Goal: Task Accomplishment & Management: Manage account settings

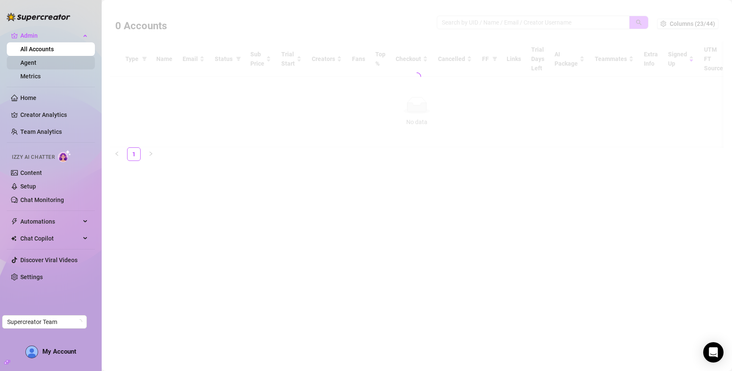
click at [20, 64] on link "Agent" at bounding box center [28, 62] width 16 height 7
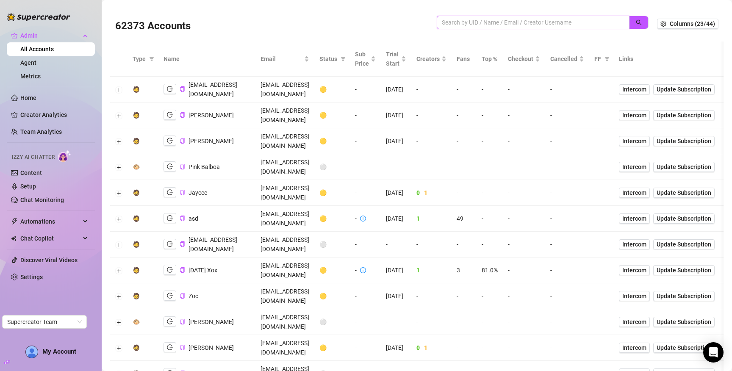
click at [487, 19] on input "search" at bounding box center [530, 22] width 176 height 9
type input "@"
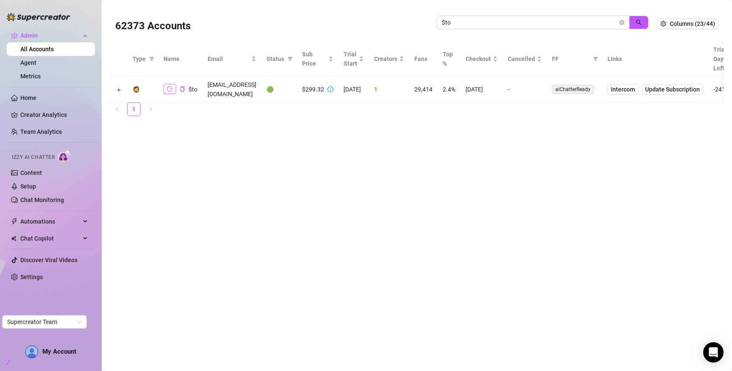
click at [171, 86] on icon "logout" at bounding box center [170, 89] width 6 height 6
click at [183, 86] on icon "copy" at bounding box center [183, 89] width 6 height 6
click at [529, 21] on input "$to" at bounding box center [530, 22] width 176 height 9
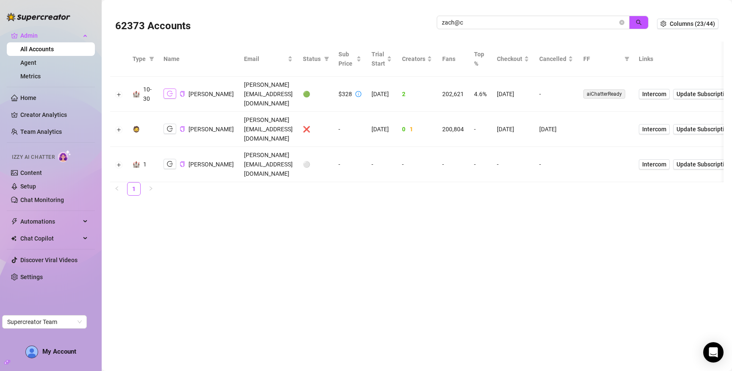
click at [170, 91] on icon "logout" at bounding box center [170, 94] width 6 height 6
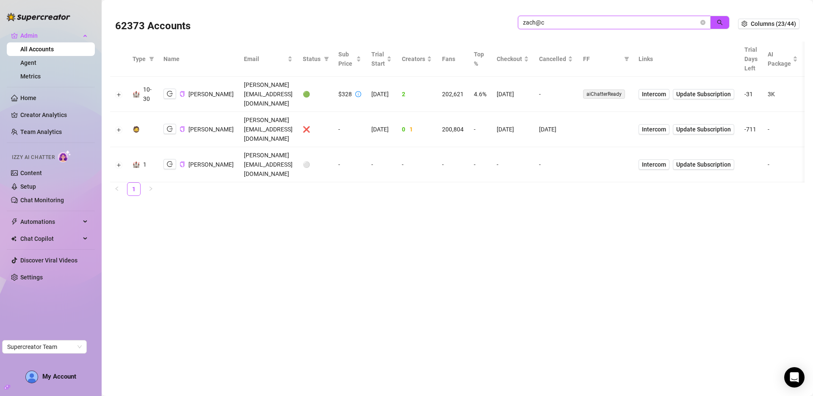
click at [581, 22] on input "zach@c" at bounding box center [611, 22] width 176 height 9
paste input "WGS7bG6jSLZHpNvRHI4x1bvqukr2"
click at [719, 25] on icon "search" at bounding box center [720, 22] width 6 height 6
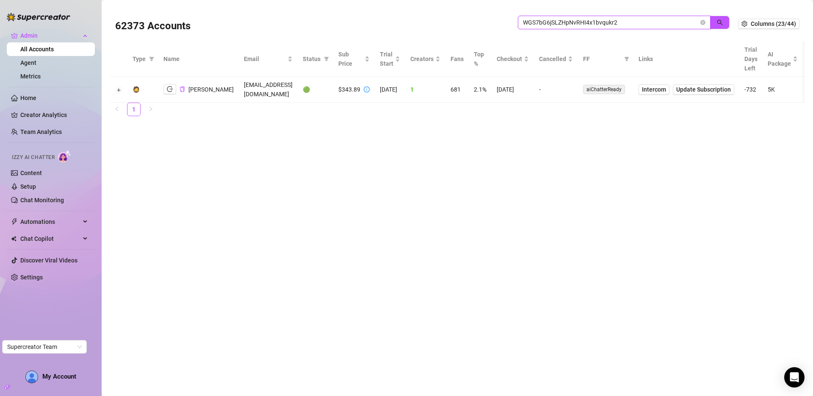
type input "WGS7bG6jSLZHpNvRHI4x1bvqukr2"
click at [119, 89] on button "Expand row" at bounding box center [119, 89] width 7 height 7
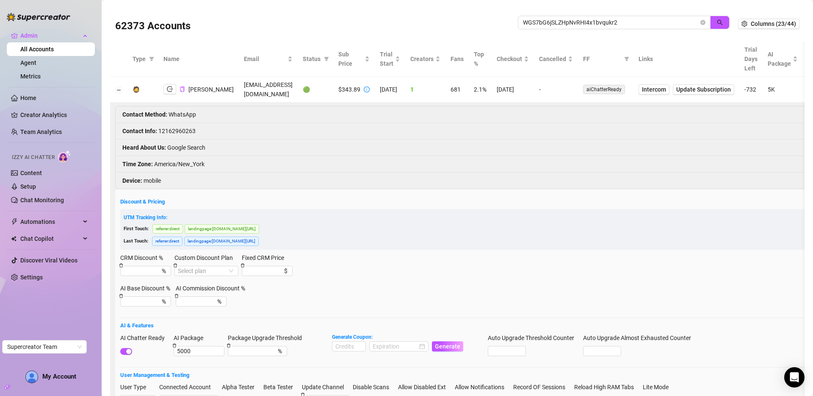
click at [180, 129] on li "Contact Info : 12162960263" at bounding box center [599, 131] width 967 height 17
click at [179, 129] on li "Contact Info : 12162960263" at bounding box center [599, 131] width 967 height 17
copy li "12162960263"
click at [169, 92] on button "button" at bounding box center [169, 89] width 13 height 10
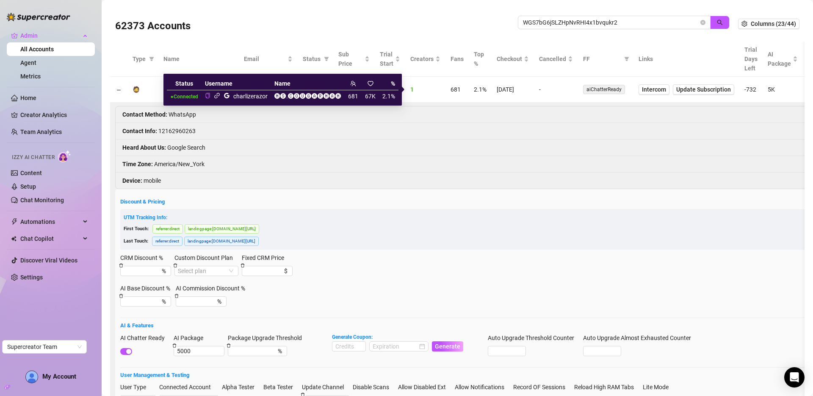
click at [218, 95] on icon "link" at bounding box center [217, 96] width 6 height 6
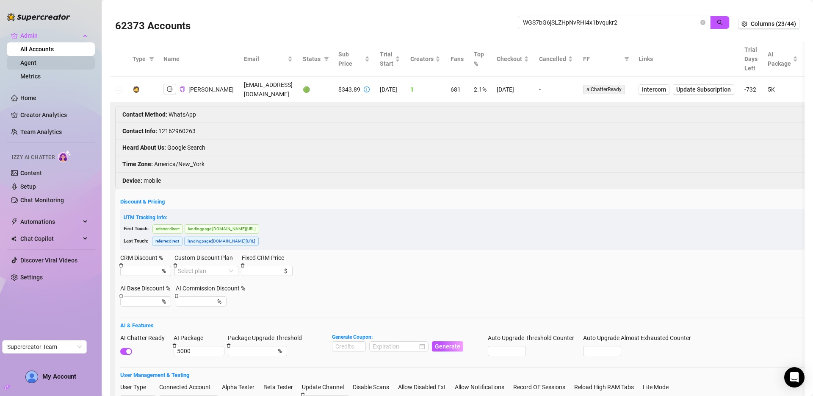
click at [21, 61] on link "Agent" at bounding box center [28, 62] width 16 height 7
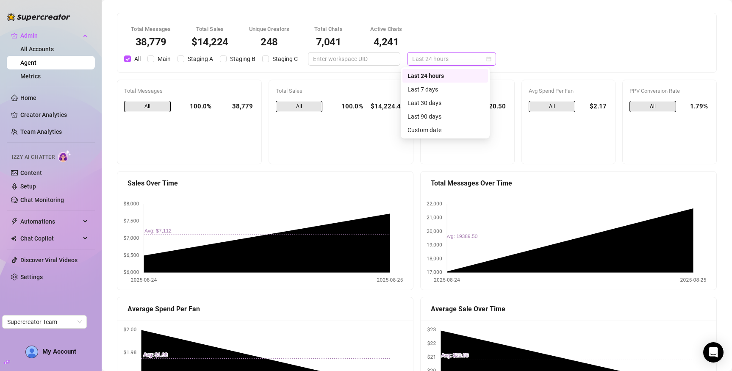
click at [434, 58] on span "Last 24 hours" at bounding box center [451, 59] width 79 height 13
click at [432, 90] on div "Last 7 days" at bounding box center [444, 89] width 75 height 9
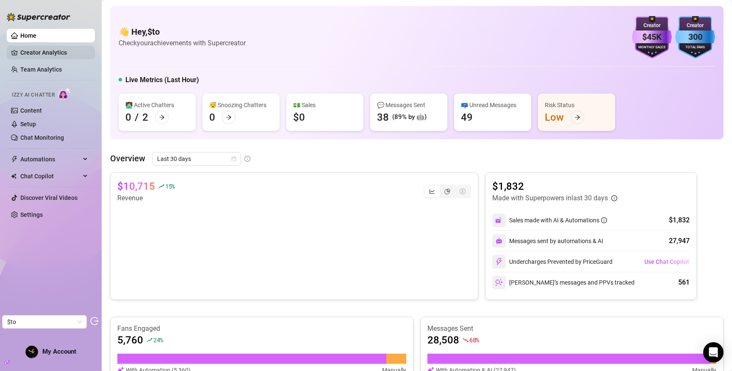
click at [55, 58] on link "Creator Analytics" at bounding box center [54, 53] width 68 height 14
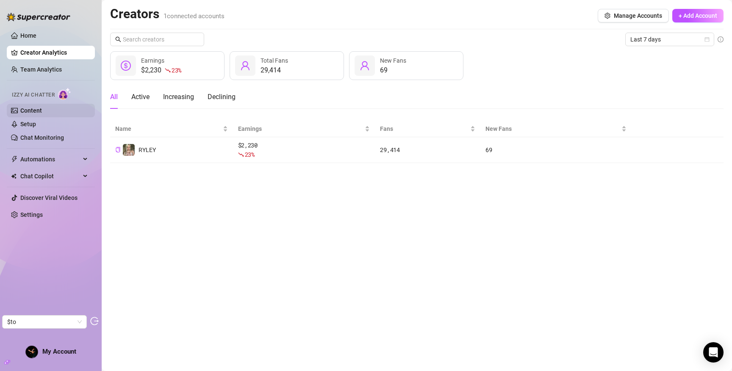
click at [42, 112] on link "Content" at bounding box center [31, 110] width 22 height 7
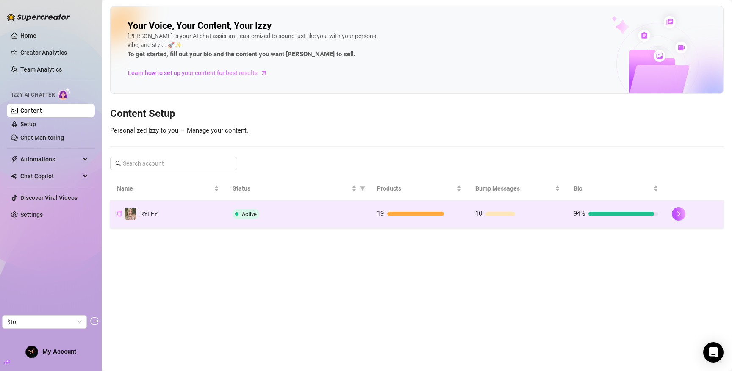
click at [210, 208] on td "RYLEY" at bounding box center [168, 214] width 116 height 28
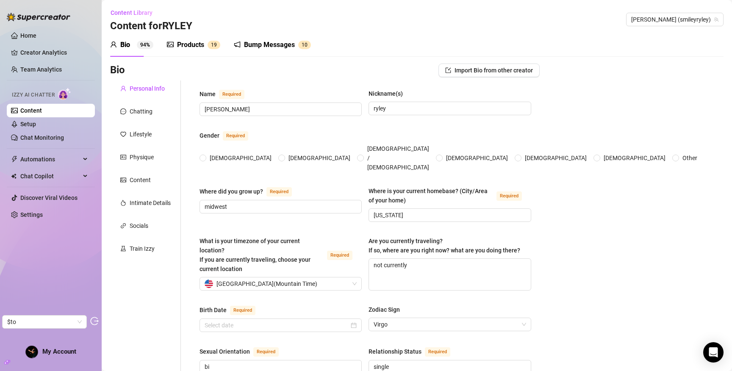
type input "smiley ryley"
type input "ryley"
type input "midwest"
type input "arizona"
type textarea "not currently"
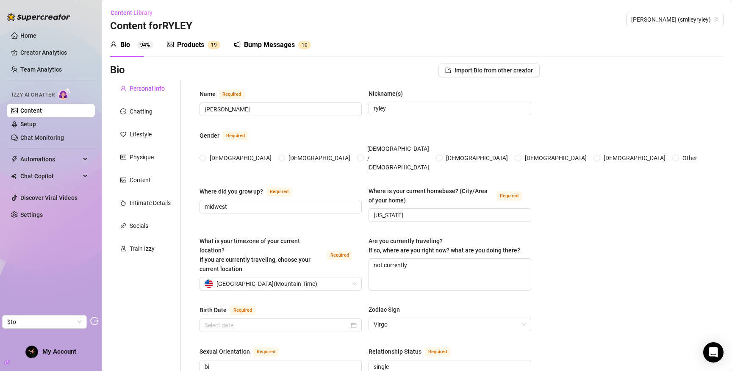
type input "bi"
type input "single"
type input "0"
type input "a dog"
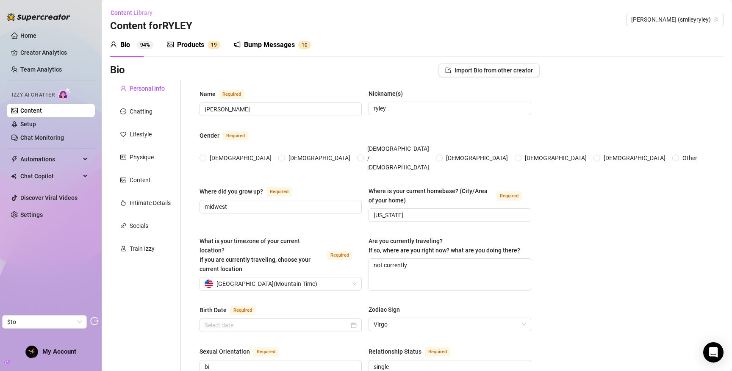
type input "self employed"
type input "nothing before"
type input "high school / some college"
type input "freedom"
type textarea "become a full time streamer be a successful musician/singer buy a home"
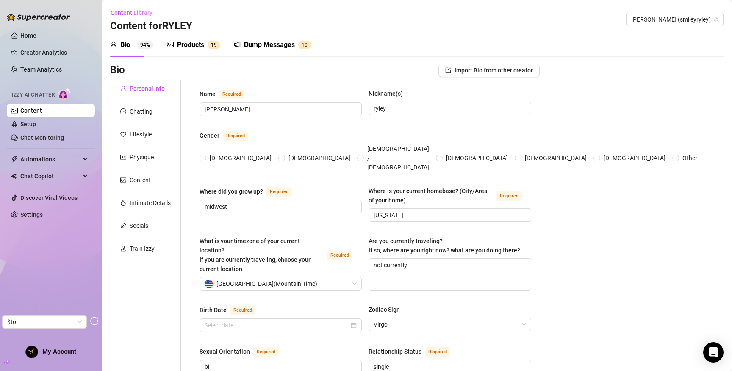
type textarea "everyday with me is a fun story - i am the plot!"
type textarea "i am good at dancing i lived in poland for a year as a child"
type textarea "im a blonde who likes to have fun!!! FUNNNNNNN - I am flirty, contagious outrag…"
radio input "true"
type input "August 31st, 2003"
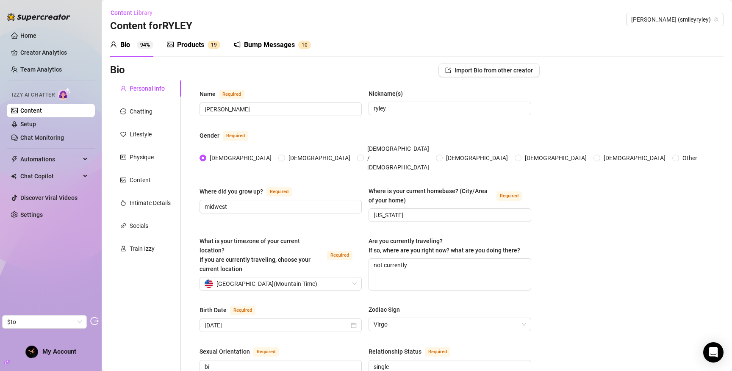
click at [274, 41] on div "Bump Messages" at bounding box center [269, 45] width 51 height 10
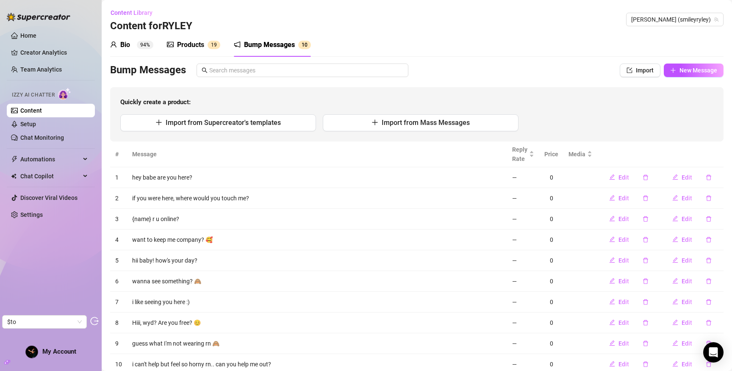
click at [181, 54] on div "Products 1 9" at bounding box center [193, 45] width 53 height 24
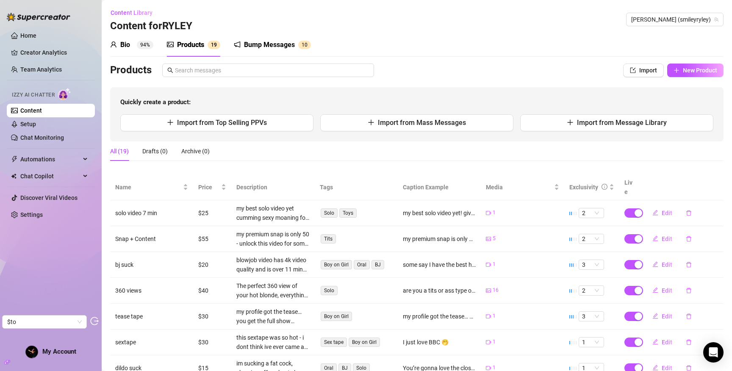
click at [143, 45] on sup "94%" at bounding box center [145, 45] width 17 height 8
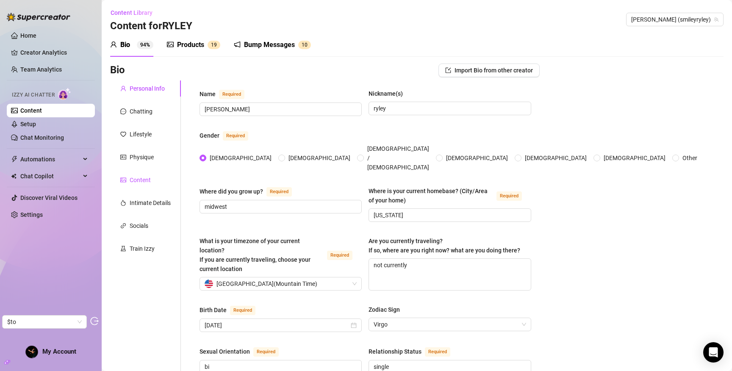
click at [147, 181] on div "Content" at bounding box center [140, 179] width 21 height 9
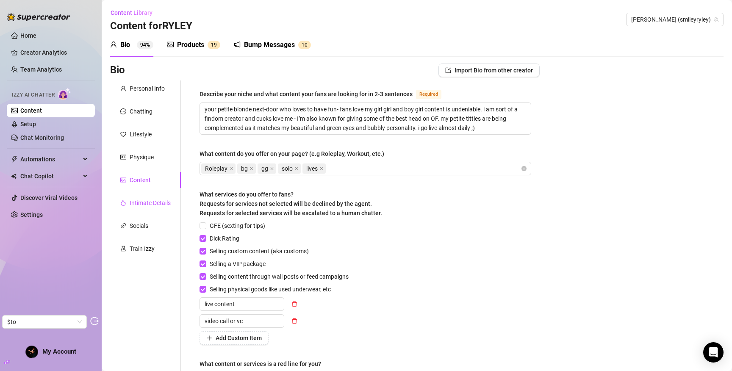
click at [148, 198] on div "Intimate Details" at bounding box center [150, 202] width 41 height 9
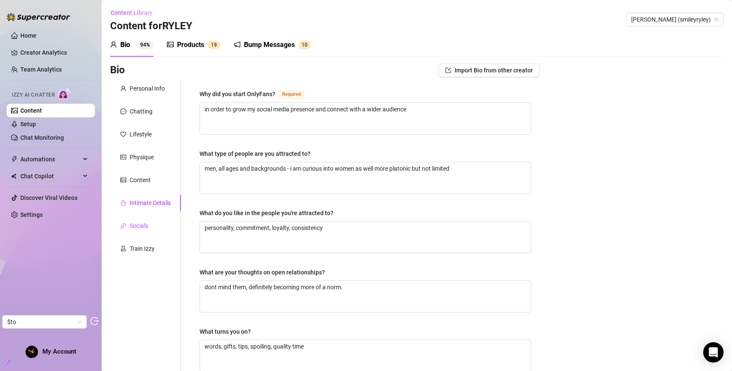
click at [144, 227] on div "Socials" at bounding box center [139, 225] width 19 height 9
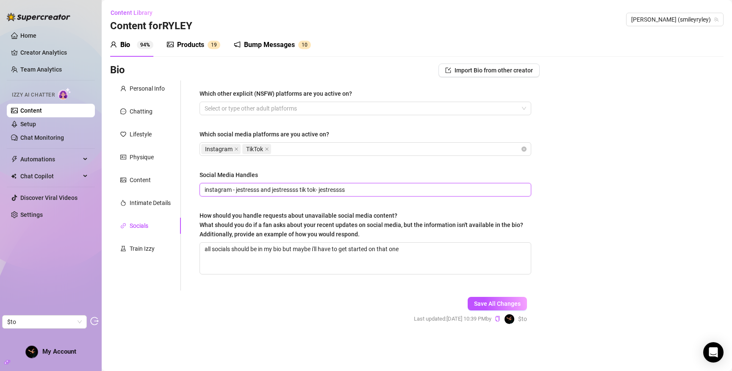
click at [334, 188] on input "instagram - jestresss and jestressss tik tok- jestressss" at bounding box center [365, 189] width 320 height 9
click at [289, 188] on input "instagram - jestresss and jestressss tik tok- jestressss" at bounding box center [365, 189] width 320 height 9
click at [36, 126] on link "Setup" at bounding box center [28, 124] width 16 height 7
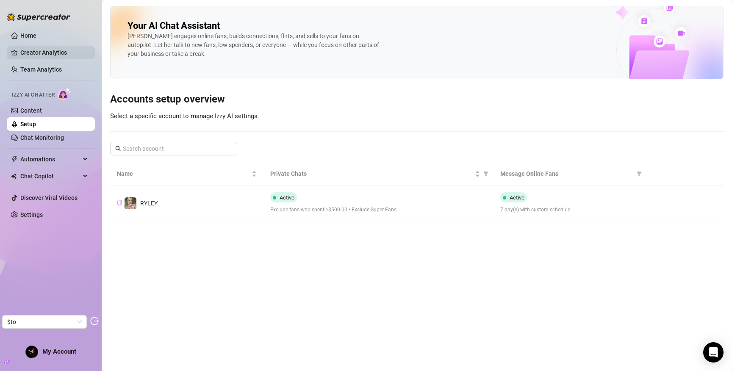
click at [47, 51] on link "Creator Analytics" at bounding box center [54, 53] width 68 height 14
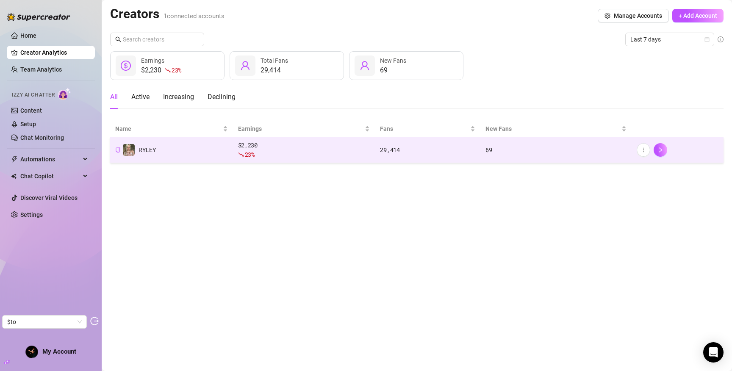
click at [210, 146] on td "RYLEY" at bounding box center [171, 150] width 123 height 26
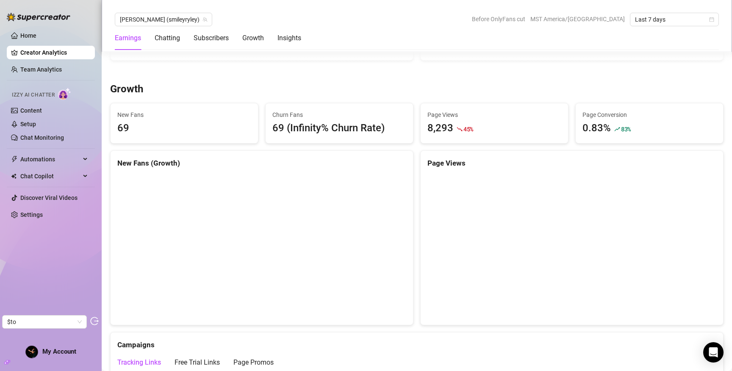
scroll to position [1009, 0]
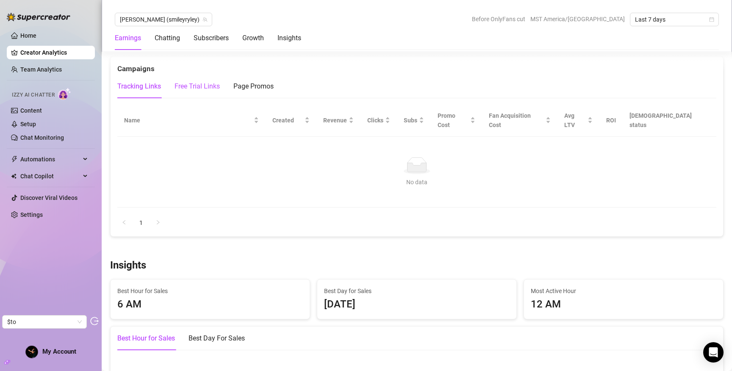
click at [196, 88] on div "Free Trial Links" at bounding box center [196, 86] width 45 height 10
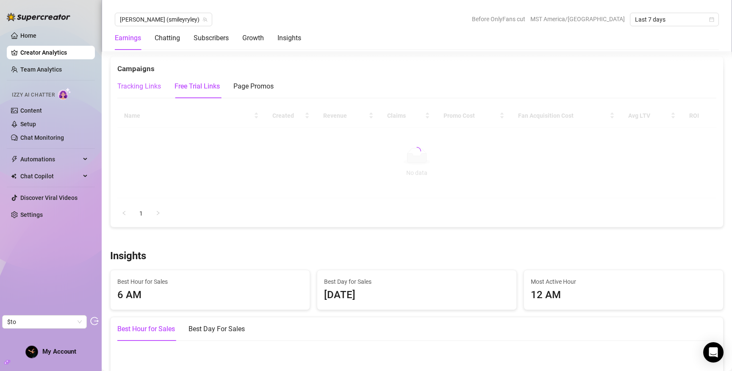
click at [130, 86] on div "Tracking Links" at bounding box center [139, 86] width 44 height 10
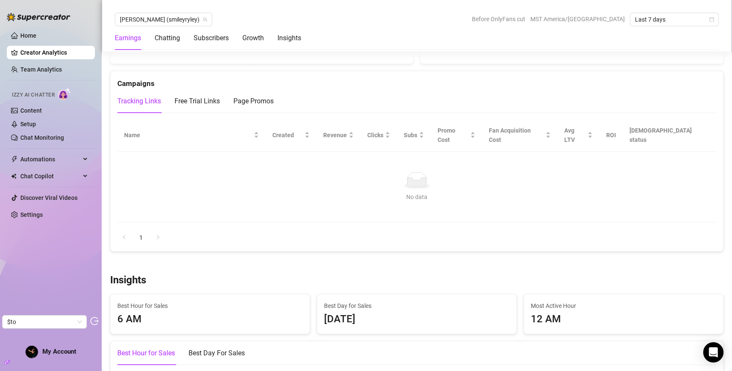
scroll to position [993, 0]
click at [210, 104] on div "Free Trial Links" at bounding box center [196, 102] width 45 height 10
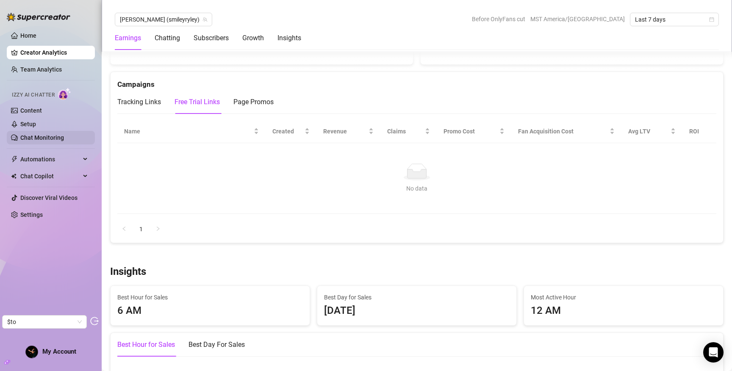
click at [46, 137] on link "Chat Monitoring" at bounding box center [42, 137] width 44 height 7
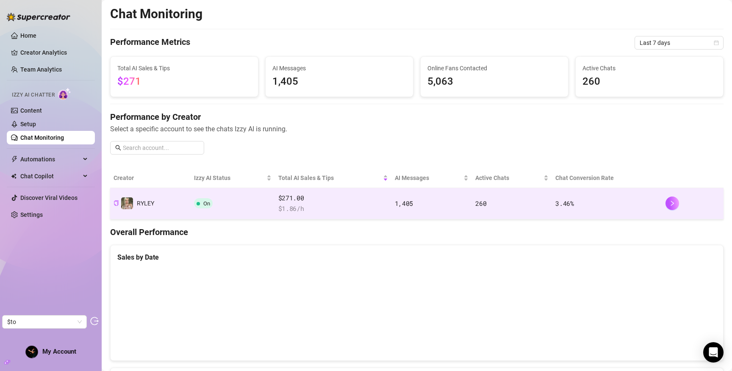
click at [255, 198] on td "On" at bounding box center [233, 203] width 84 height 31
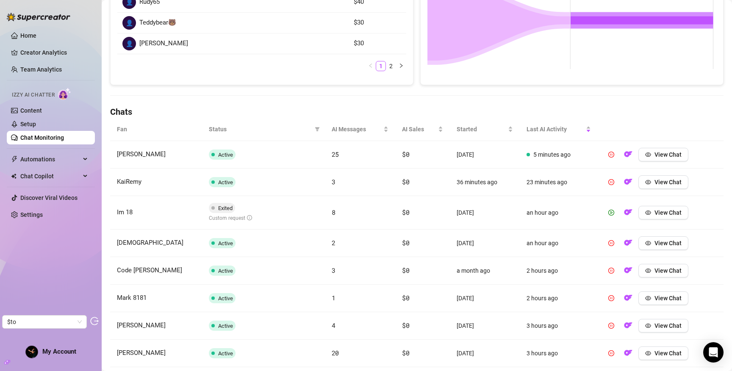
scroll to position [254, 0]
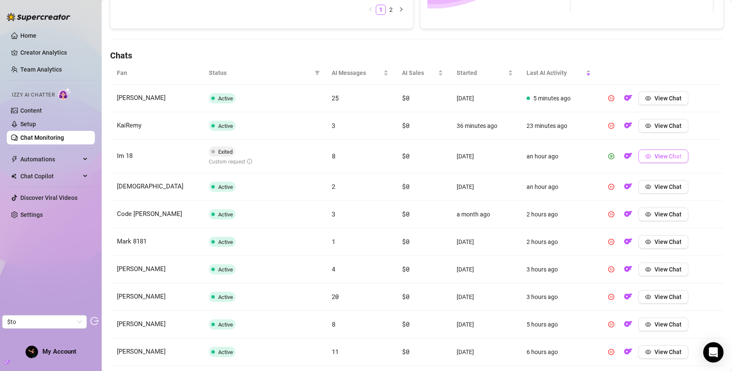
click at [666, 153] on span "View Chat" at bounding box center [667, 156] width 27 height 7
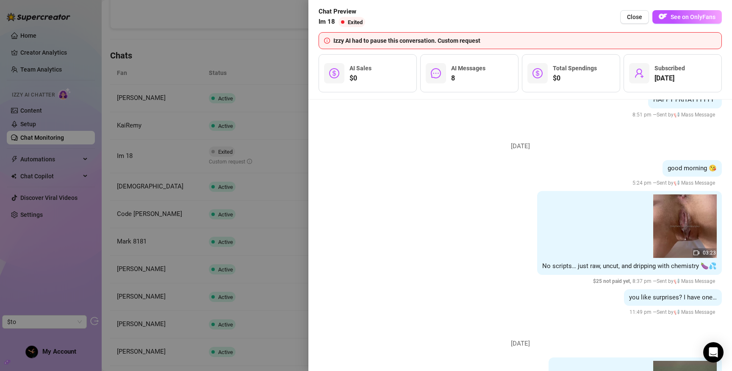
scroll to position [879, 0]
click at [671, 217] on img at bounding box center [685, 227] width 64 height 64
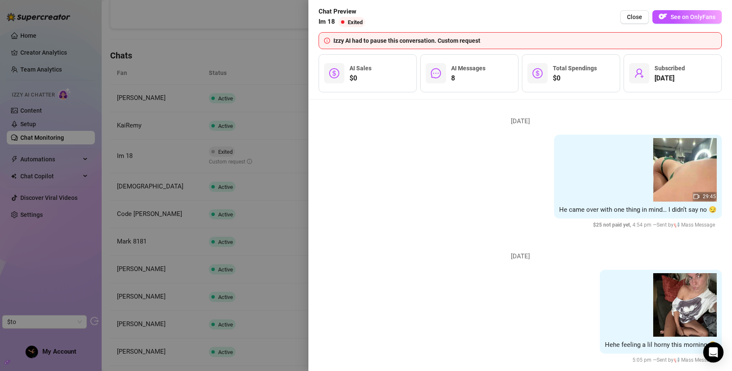
scroll to position [0, 0]
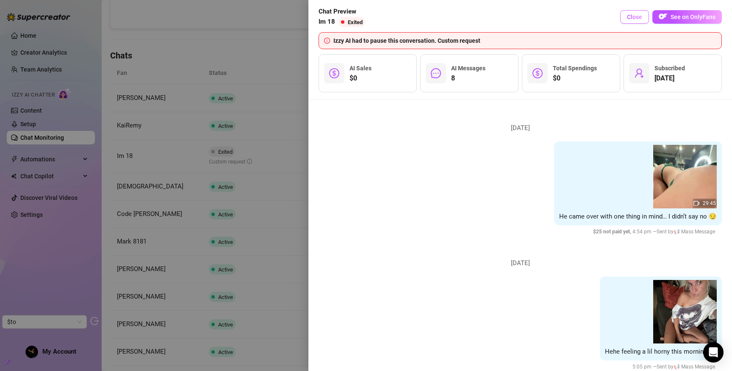
click at [636, 17] on span "Close" at bounding box center [634, 17] width 15 height 7
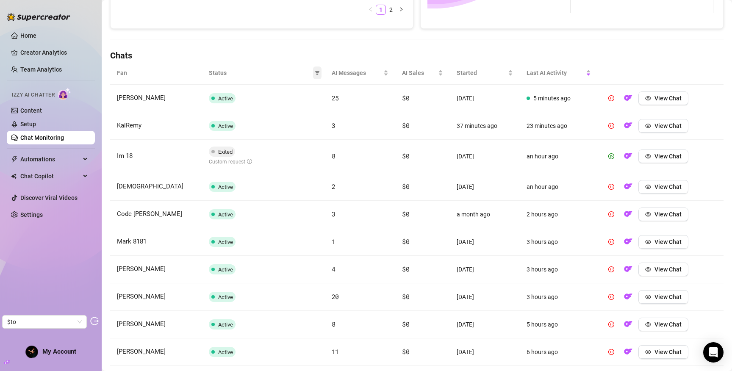
click at [316, 72] on icon "filter" at bounding box center [317, 73] width 5 height 4
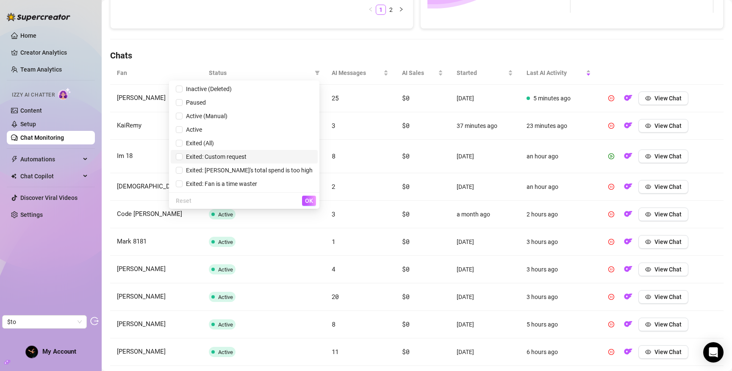
click at [246, 155] on span "Exited: Custom request" at bounding box center [215, 156] width 64 height 7
checkbox input "true"
click at [313, 199] on button "OK" at bounding box center [309, 201] width 14 height 10
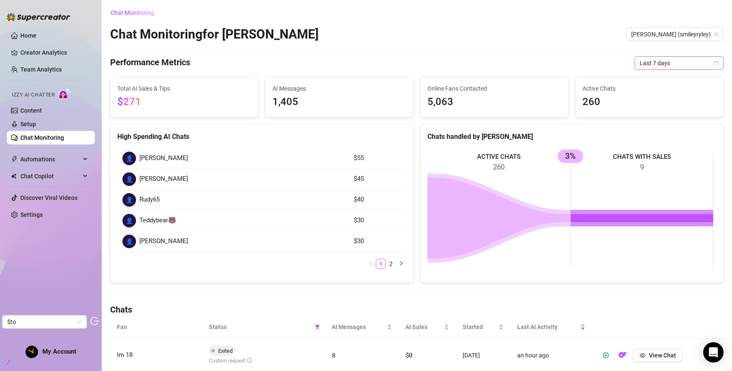
click at [657, 61] on span "Last 7 days" at bounding box center [678, 63] width 79 height 13
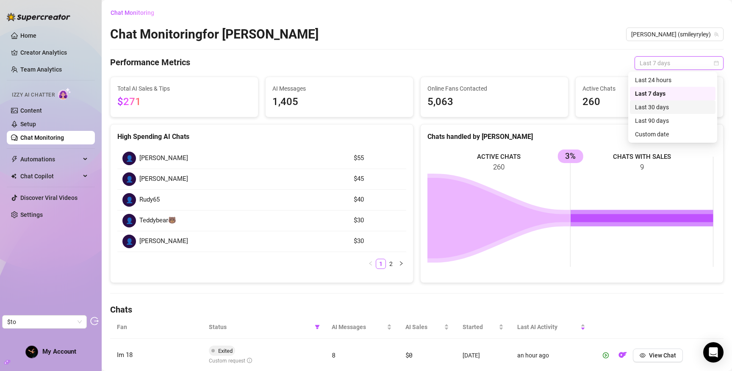
click at [653, 107] on div "Last 30 days" at bounding box center [672, 106] width 75 height 9
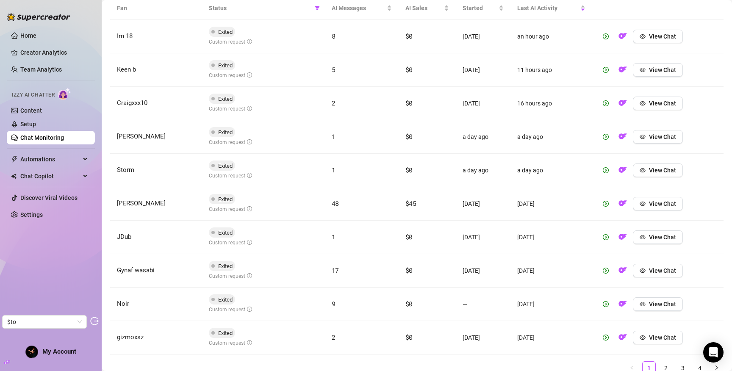
scroll to position [355, 0]
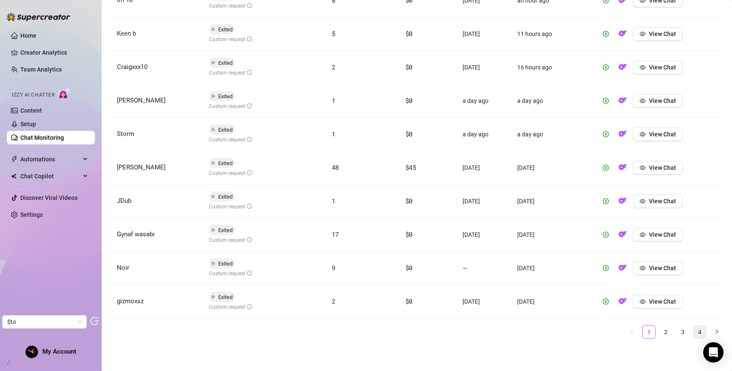
click at [695, 334] on link "4" at bounding box center [699, 332] width 13 height 13
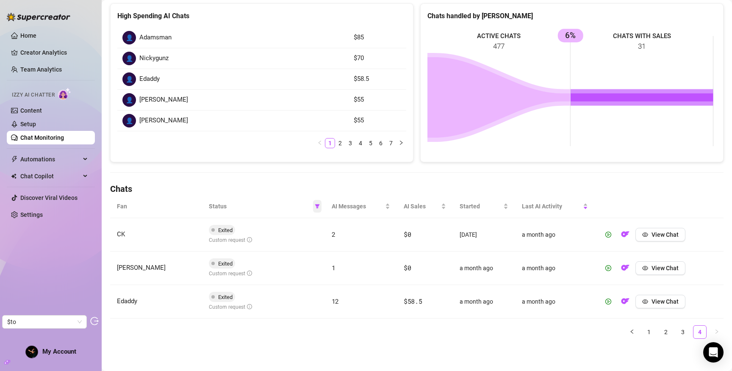
click at [315, 204] on icon "filter" at bounding box center [317, 206] width 5 height 4
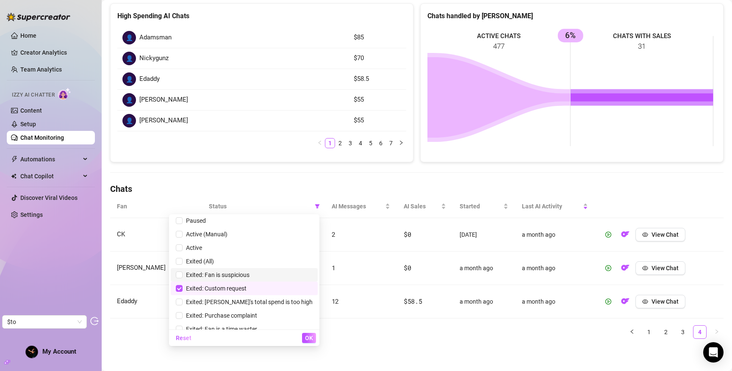
scroll to position [24, 0]
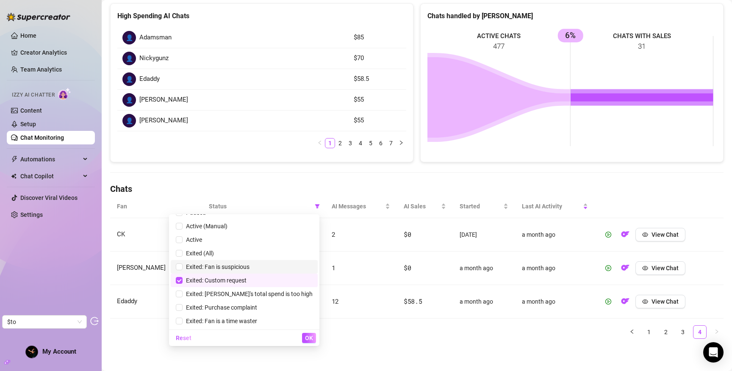
click at [225, 266] on span "Exited: Fan is suspicious" at bounding box center [216, 266] width 67 height 7
checkbox input "true"
click at [183, 277] on input "checkbox" at bounding box center [179, 280] width 7 height 7
checkbox input "false"
click at [310, 337] on span "OK" at bounding box center [309, 338] width 8 height 7
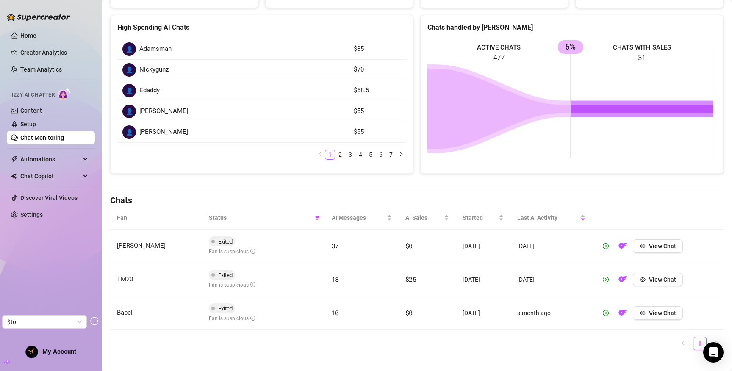
scroll to position [121, 0]
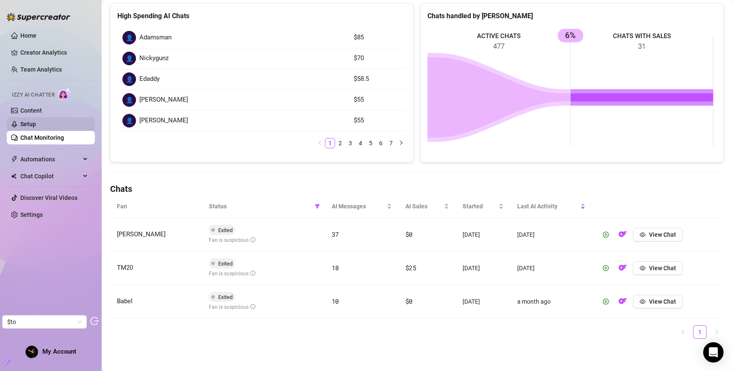
click at [36, 124] on link "Setup" at bounding box center [28, 124] width 16 height 7
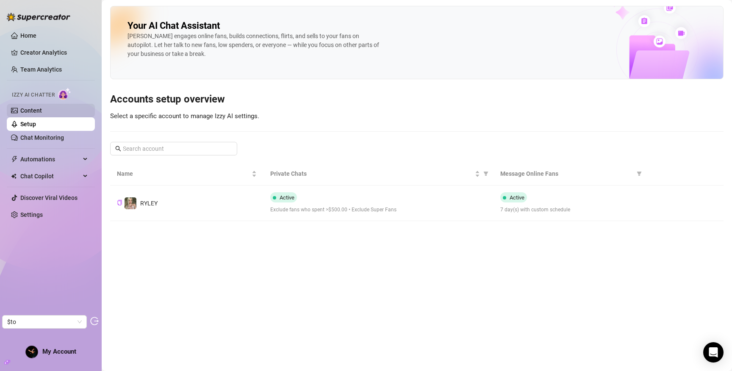
click at [42, 111] on link "Content" at bounding box center [31, 110] width 22 height 7
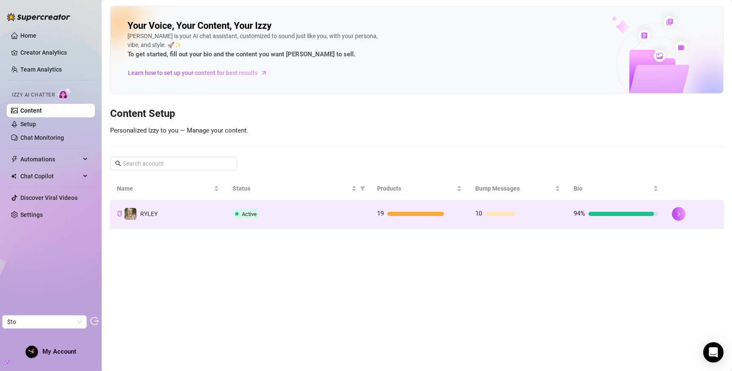
click at [178, 216] on td "RYLEY" at bounding box center [168, 214] width 116 height 28
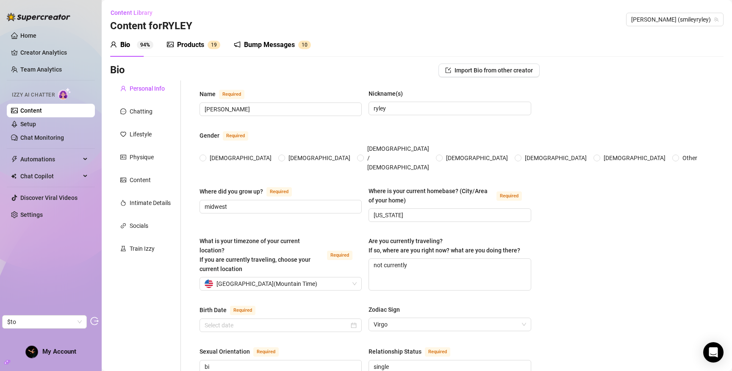
radio input "true"
checkbox input "false"
checkbox input "true"
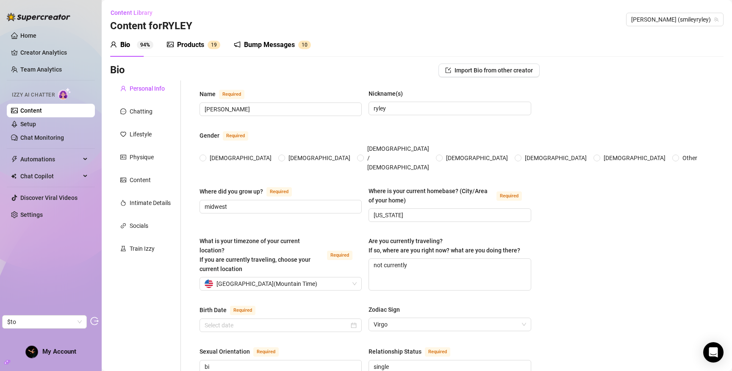
checkbox input "true"
type input "August 31st, 2003"
click at [141, 178] on div "Content" at bounding box center [140, 179] width 21 height 9
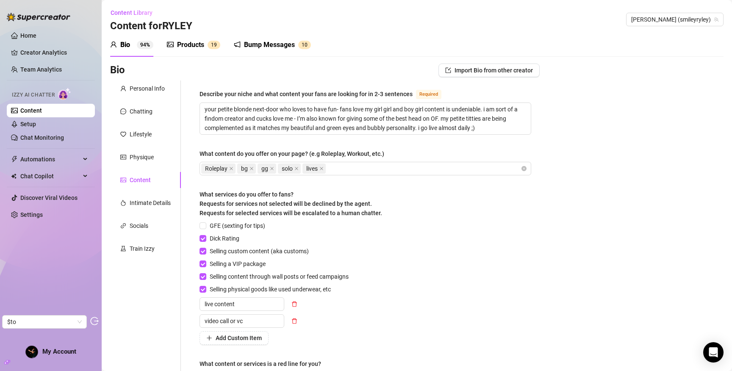
click at [200, 45] on div "Products" at bounding box center [190, 45] width 27 height 10
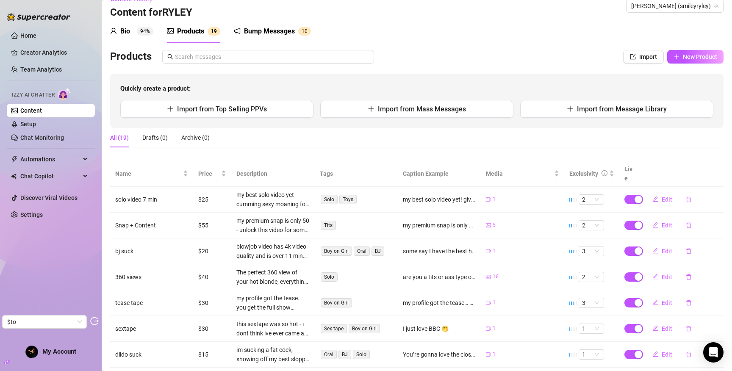
scroll to position [127, 0]
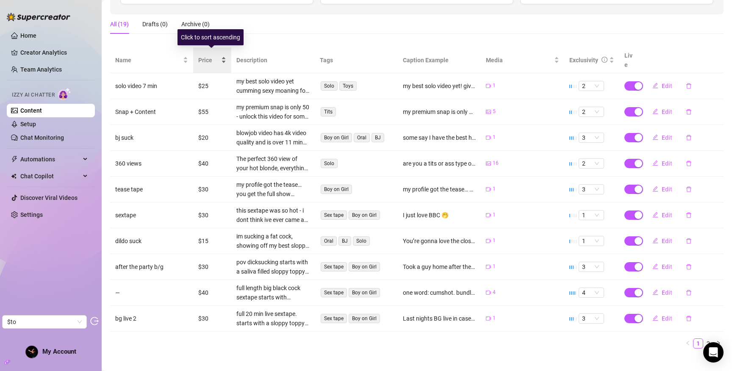
click at [205, 55] on span "Price" at bounding box center [208, 59] width 21 height 9
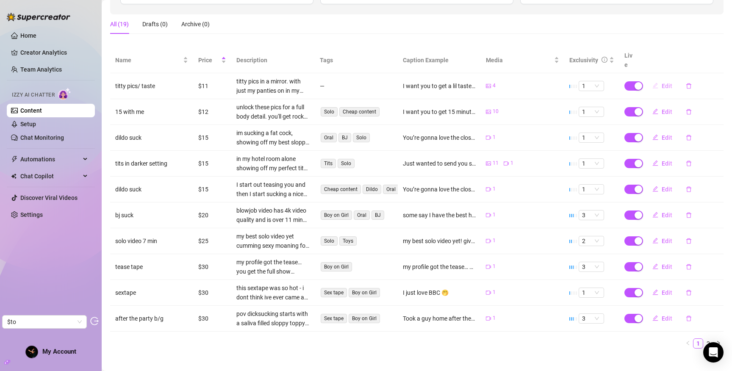
click at [664, 83] on span "Edit" at bounding box center [666, 86] width 11 height 7
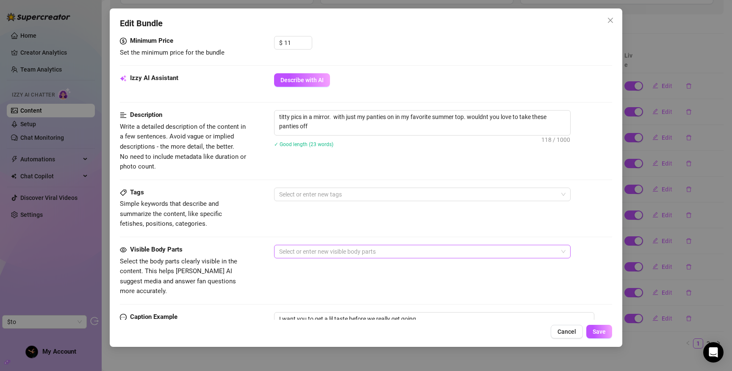
scroll to position [378, 0]
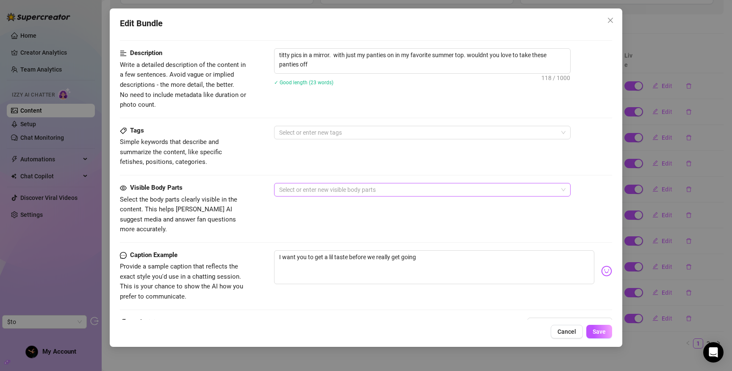
click at [314, 190] on div at bounding box center [418, 190] width 284 height 12
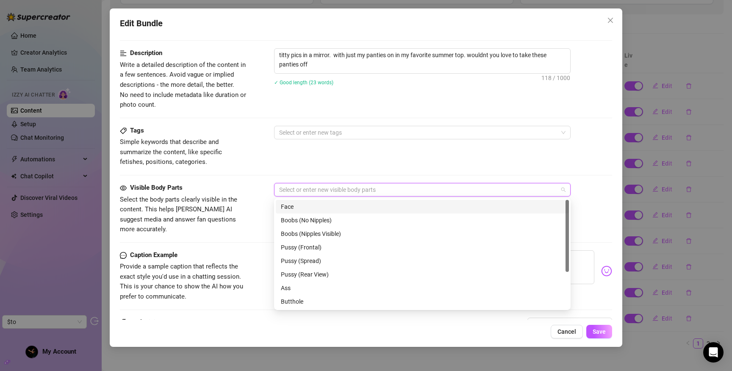
click at [317, 164] on div "Tags Simple keywords that describe and summarize the content, like specific fet…" at bounding box center [366, 146] width 492 height 41
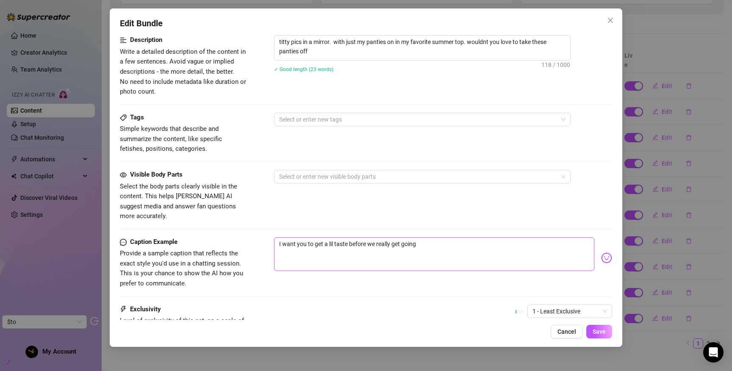
scroll to position [300, 0]
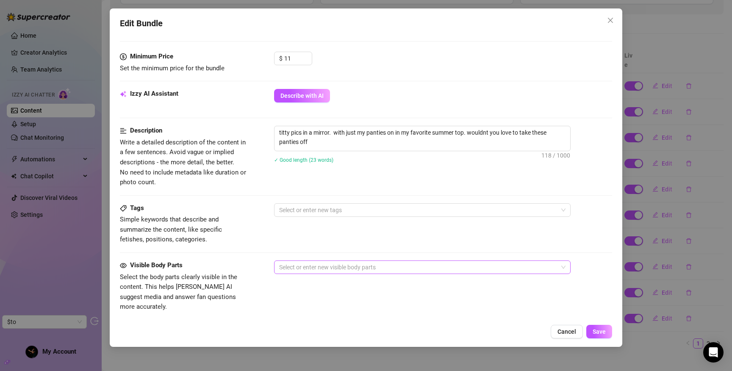
click at [319, 263] on div at bounding box center [418, 267] width 284 height 12
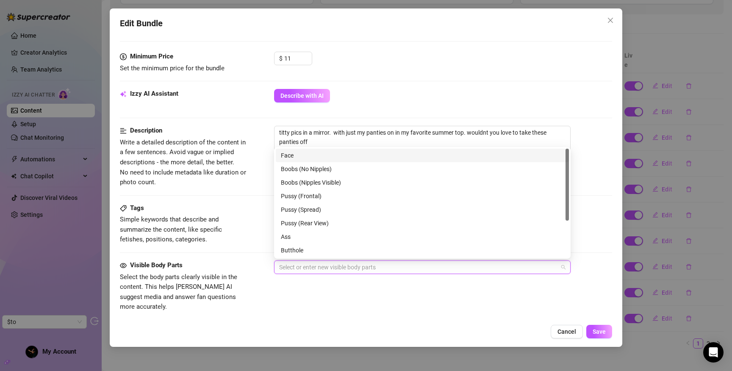
scroll to position [54, 0]
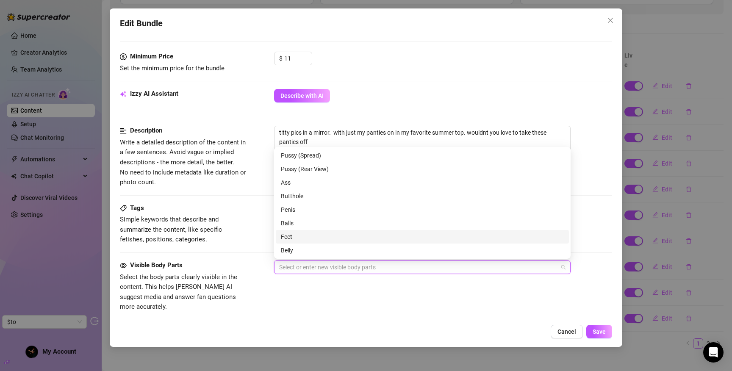
click at [256, 237] on div "Tags Simple keywords that describe and summarize the content, like specific fet…" at bounding box center [366, 223] width 492 height 41
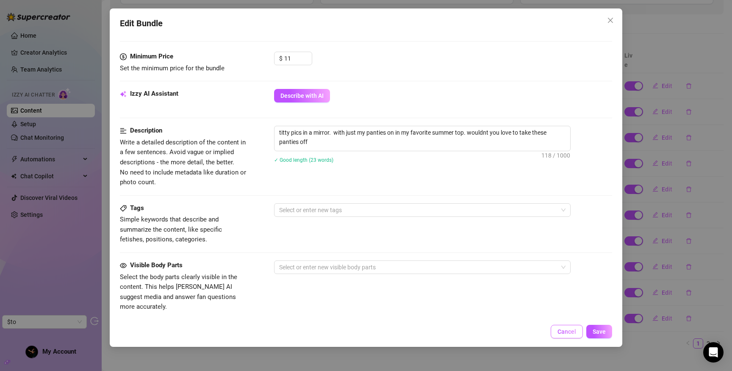
click at [560, 329] on span "Cancel" at bounding box center [566, 331] width 19 height 7
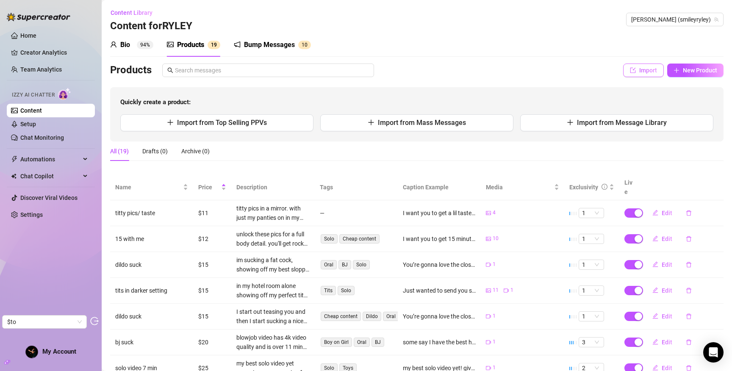
scroll to position [0, 0]
click at [675, 69] on button "New Product" at bounding box center [695, 71] width 56 height 14
type textarea "Type your message here..."
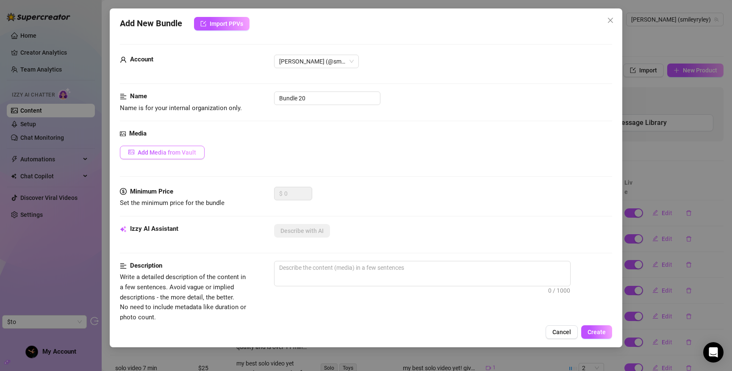
click at [158, 150] on span "Add Media from Vault" at bounding box center [167, 152] width 58 height 7
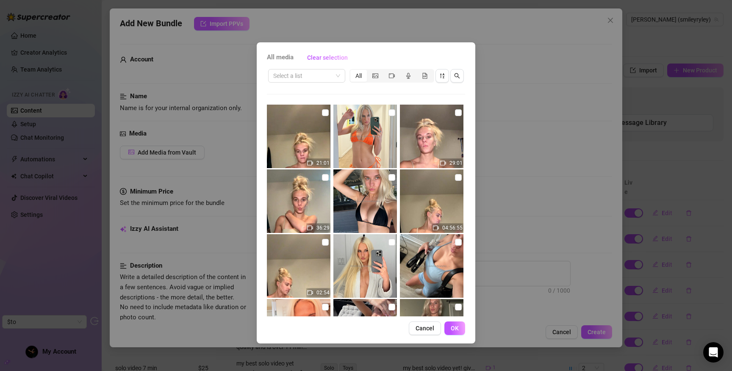
click at [365, 131] on img at bounding box center [365, 137] width 64 height 64
click at [389, 113] on input "checkbox" at bounding box center [391, 112] width 7 height 7
checkbox input "true"
click at [457, 328] on span "OK" at bounding box center [455, 328] width 8 height 7
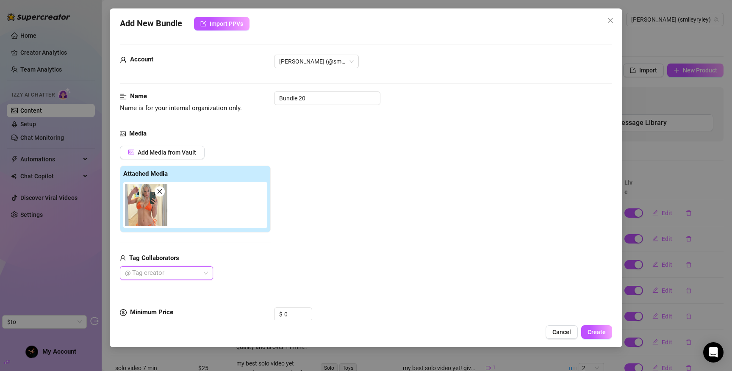
scroll to position [123, 0]
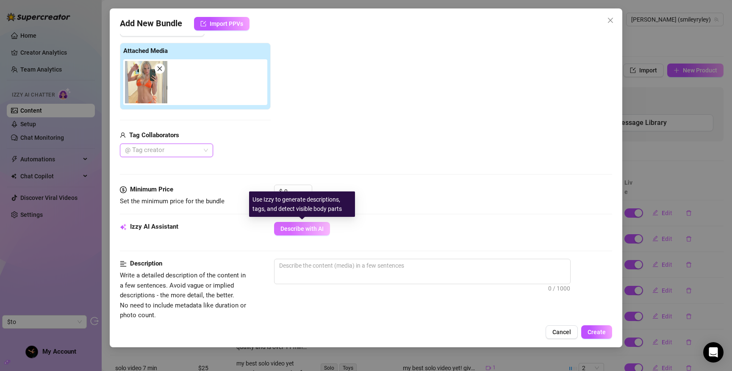
click at [301, 232] on span "Describe with AI" at bounding box center [301, 228] width 43 height 7
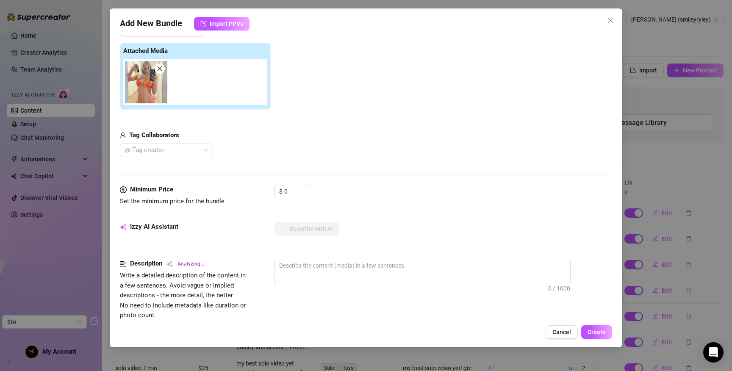
type textarea "Ryley"
type textarea "Ryley takes"
type textarea "Ryley takes a"
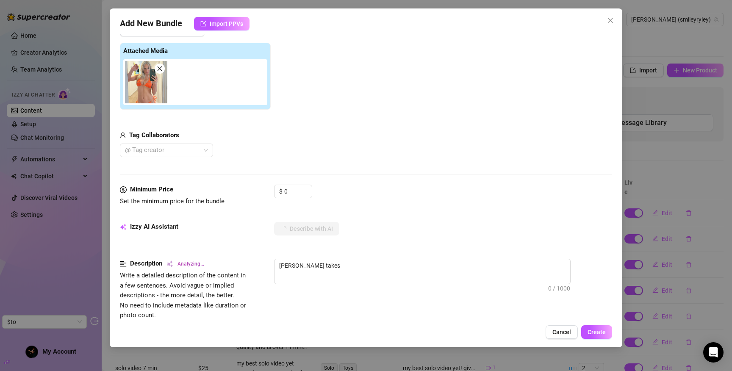
type textarea "Ryley takes a"
type textarea "Ryley takes a mirror"
type textarea "Ryley takes a mirror selfie"
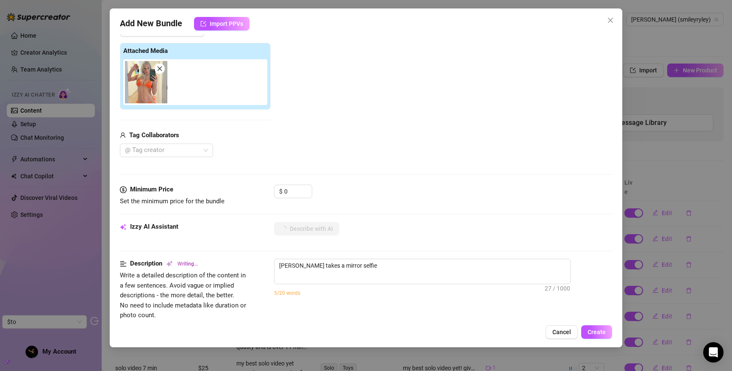
type textarea "Ryley takes a mirror selfie in"
type textarea "Ryley takes a mirror selfie in a"
type textarea "Ryley takes a mirror selfie in a tiny,"
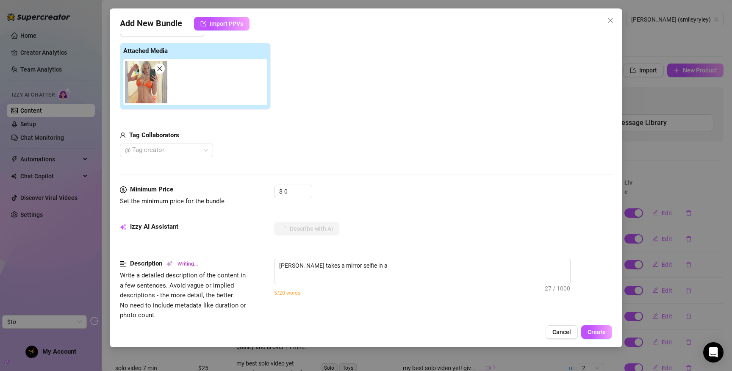
type textarea "Ryley takes a mirror selfie in a tiny,"
type textarea "Ryley takes a mirror selfie in a tiny, bright"
type textarea "Ryley takes a mirror selfie in a tiny, bright orange"
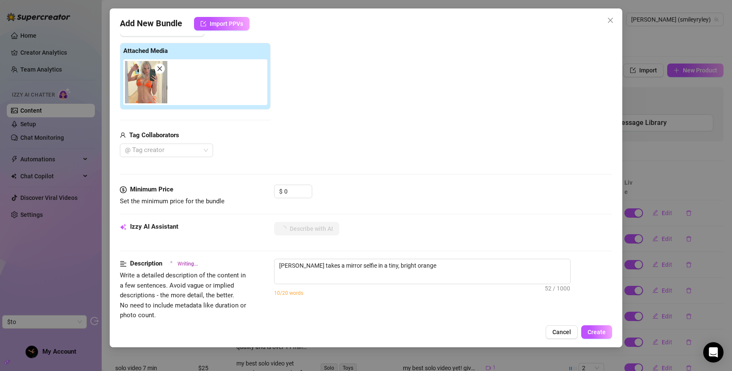
type textarea "Ryley takes a mirror selfie in a tiny, bright orange string"
type textarea "Ryley takes a mirror selfie in a tiny, bright orange string bikini"
type textarea "Ryley takes a mirror selfie in a tiny, bright orange string bikini that"
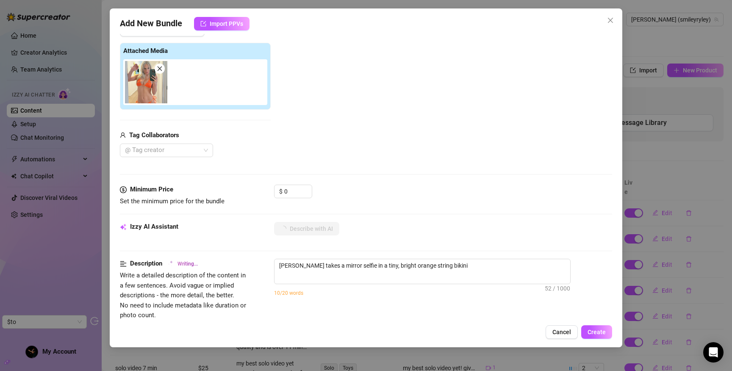
type textarea "Ryley takes a mirror selfie in a tiny, bright orange string bikini that"
type textarea "Ryley takes a mirror selfie in a tiny, bright orange string bikini that barely"
type textarea "Ryley takes a mirror selfie in a tiny, bright orange string bikini that barely …"
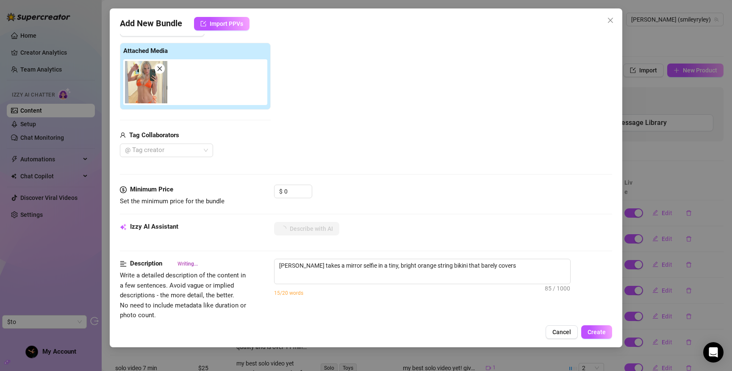
type textarea "Ryley takes a mirror selfie in a tiny, bright orange string bikini that barely …"
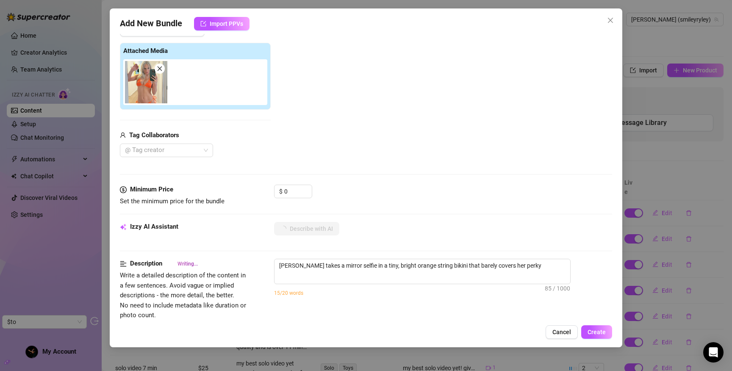
type textarea "Ryley takes a mirror selfie in a tiny, bright orange string bikini that barely …"
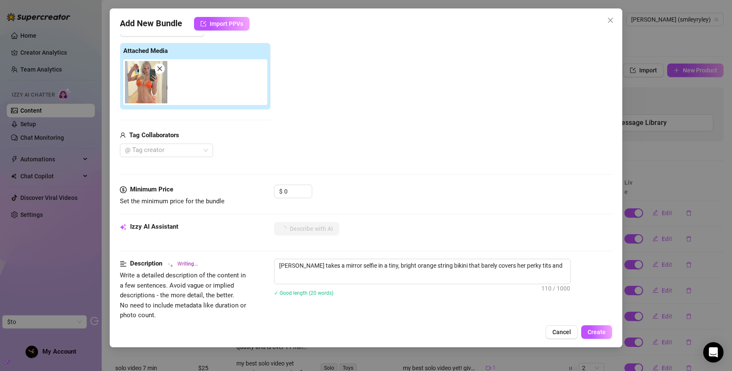
type textarea "Ryley takes a mirror selfie in a tiny, bright orange string bikini that barely …"
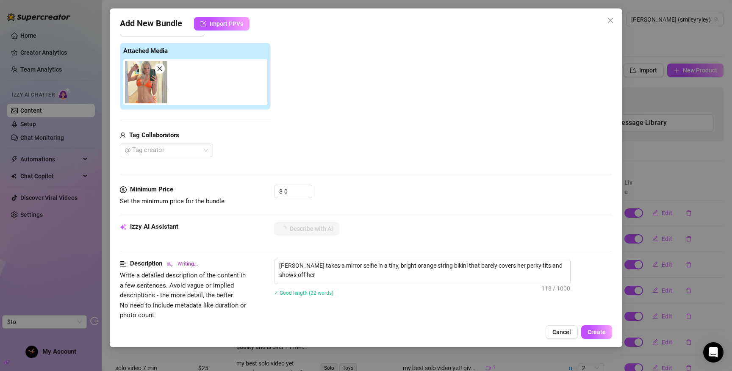
type textarea "Ryley takes a mirror selfie in a tiny, bright orange string bikini that barely …"
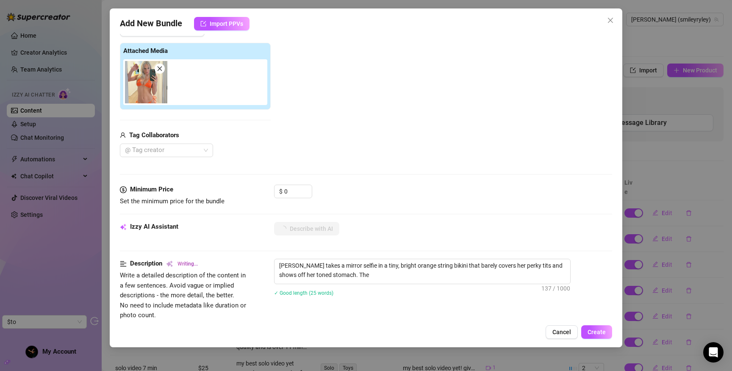
type textarea "Ryley takes a mirror selfie in a tiny, bright orange string bikini that barely …"
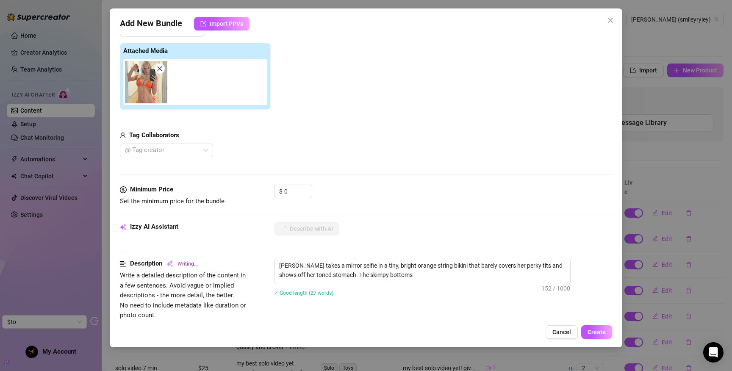
type textarea "Ryley takes a mirror selfie in a tiny, bright orange string bikini that barely …"
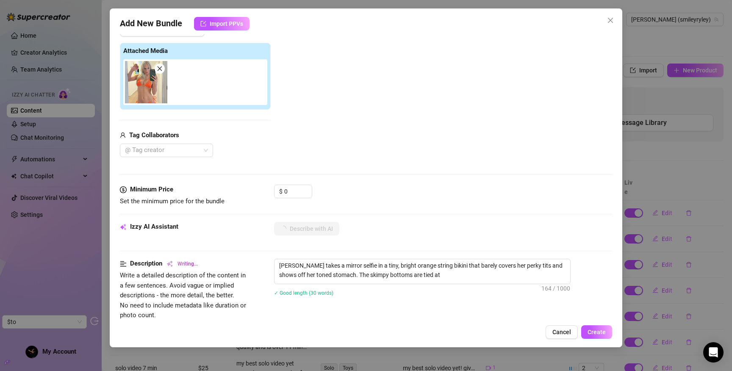
type textarea "Ryley takes a mirror selfie in a tiny, bright orange string bikini that barely …"
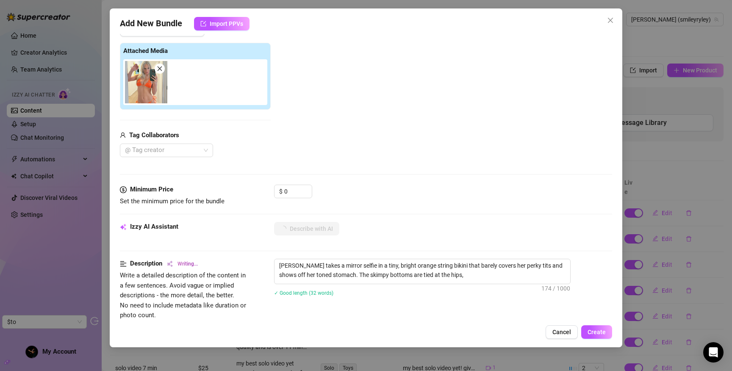
type textarea "Ryley takes a mirror selfie in a tiny, bright orange string bikini that barely …"
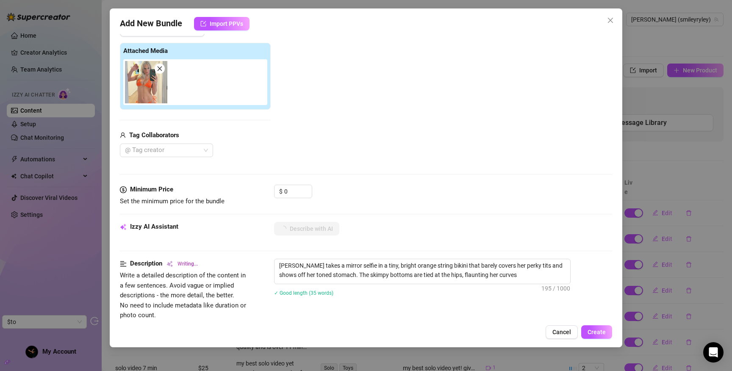
type textarea "Ryley takes a mirror selfie in a tiny, bright orange string bikini that barely …"
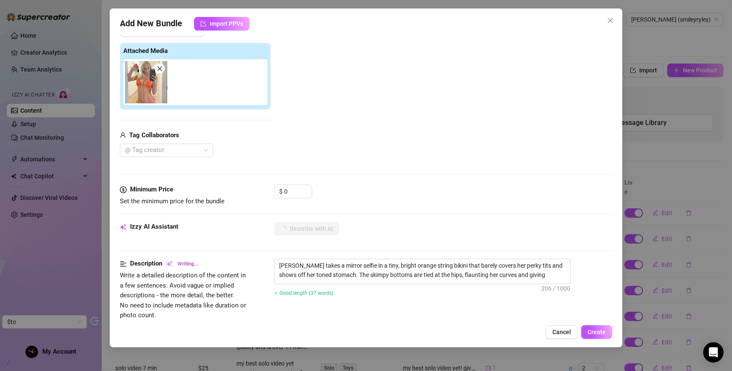
type textarea "Ryley takes a mirror selfie in a tiny, bright orange string bikini that barely …"
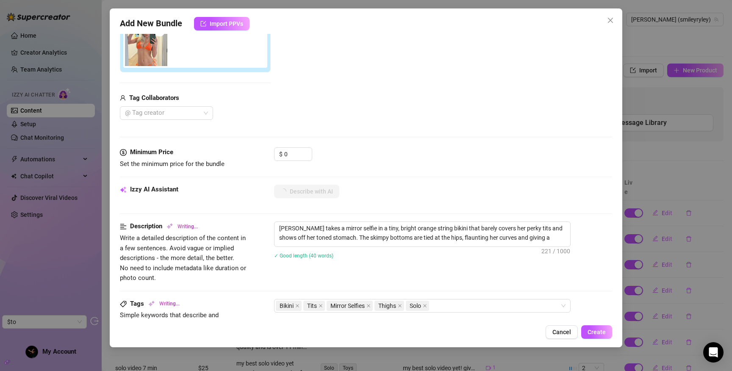
type textarea "Ryley takes a mirror selfie in a tiny, bright orange string bikini that barely …"
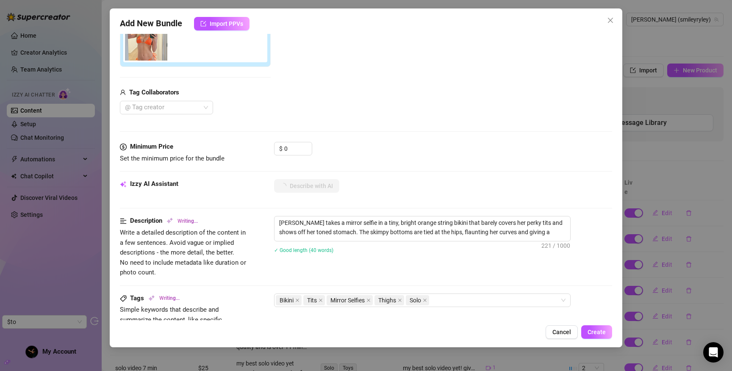
scroll to position [174, 0]
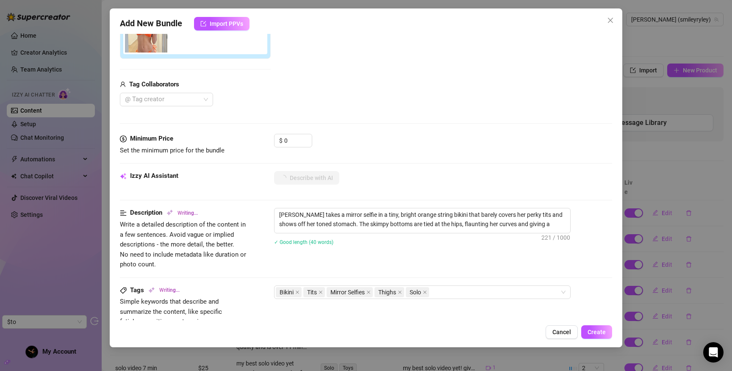
type textarea "Ryley takes a mirror selfie in a tiny, bright orange string bikini that barely …"
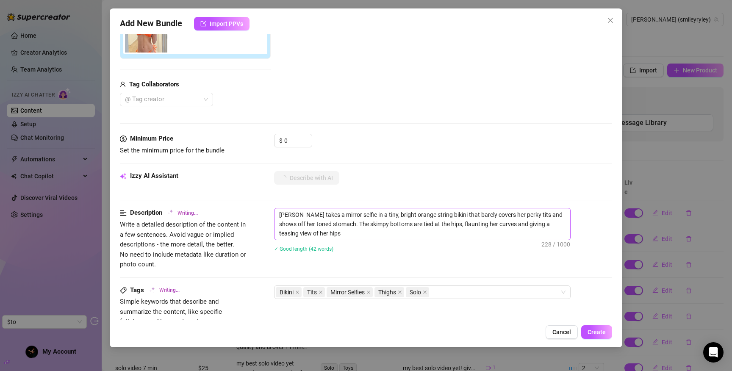
type textarea "Ryley takes a mirror selfie in a tiny, bright orange string bikini that barely …"
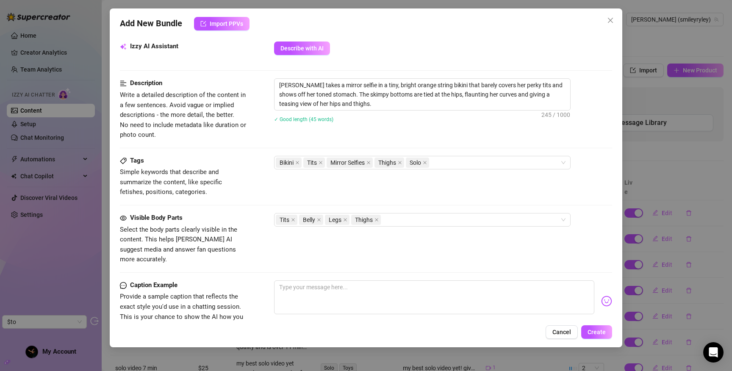
scroll to position [303, 0]
click at [562, 334] on span "Cancel" at bounding box center [561, 332] width 19 height 7
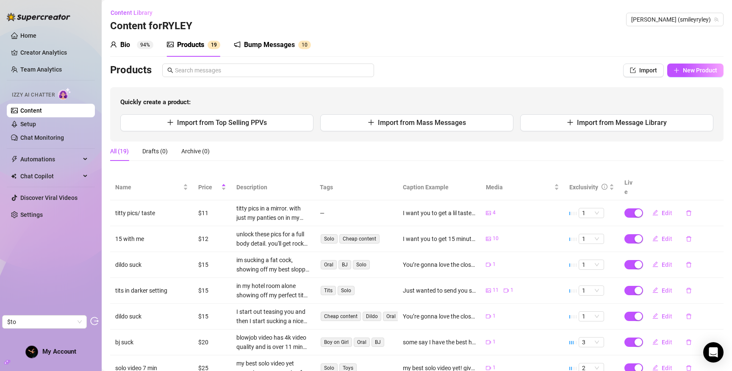
click at [249, 46] on div "Bump Messages" at bounding box center [269, 45] width 51 height 10
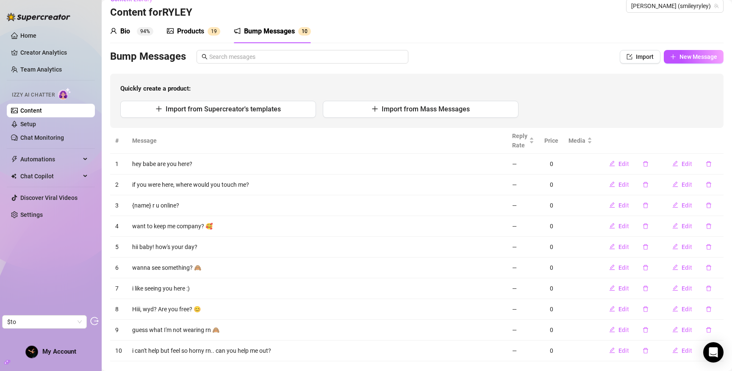
scroll to position [29, 0]
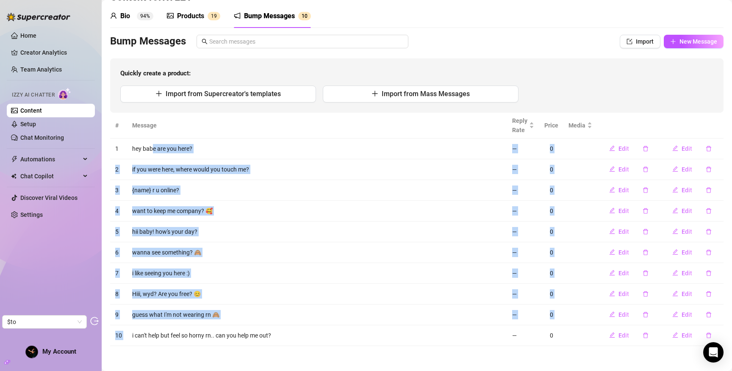
drag, startPoint x: 154, startPoint y: 146, endPoint x: 195, endPoint y: 325, distance: 183.9
click at [195, 325] on tbody "1 hey babe are you here? — 0 Edit Edit 2 if you were here, where would you touc…" at bounding box center [416, 241] width 613 height 207
click at [190, 313] on td "guess what I'm not wearing rn 🙈" at bounding box center [317, 314] width 380 height 21
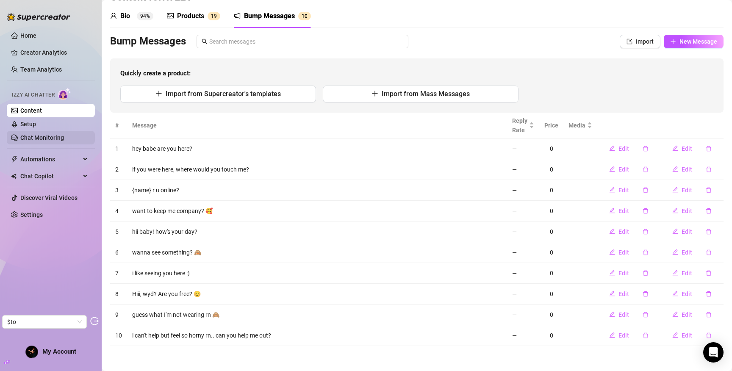
click at [36, 135] on link "Chat Monitoring" at bounding box center [42, 137] width 44 height 7
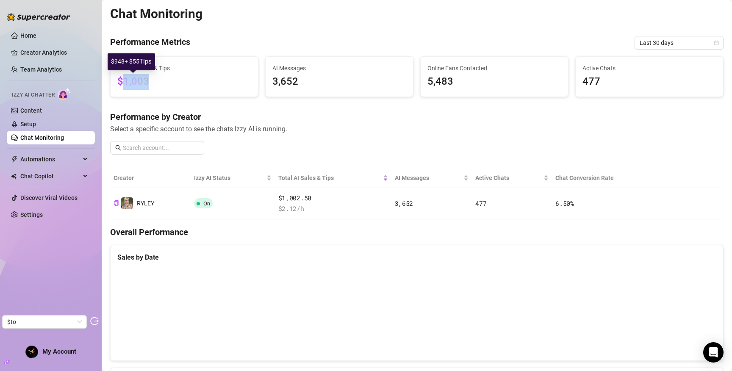
drag, startPoint x: 124, startPoint y: 82, endPoint x: 193, endPoint y: 79, distance: 69.5
click at [193, 79] on span "$1,003" at bounding box center [184, 82] width 134 height 16
drag, startPoint x: 272, startPoint y: 83, endPoint x: 297, endPoint y: 83, distance: 25.0
click at [297, 83] on span "3,652" at bounding box center [339, 82] width 134 height 16
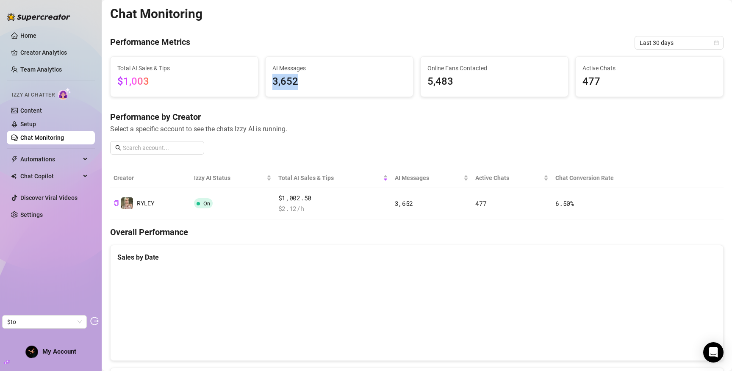
click at [283, 83] on span "3,652" at bounding box center [339, 82] width 134 height 16
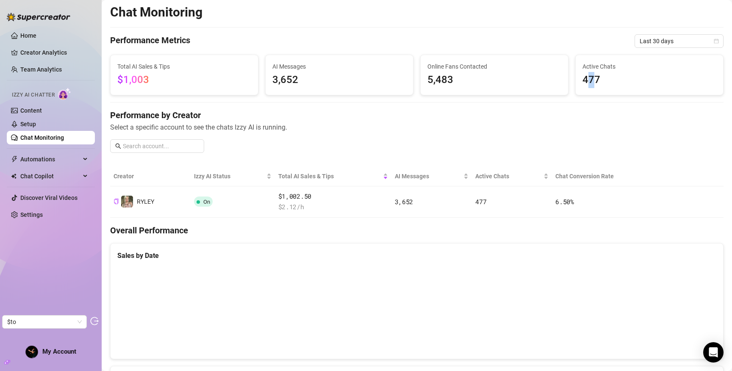
click at [589, 79] on span "477" at bounding box center [649, 80] width 134 height 16
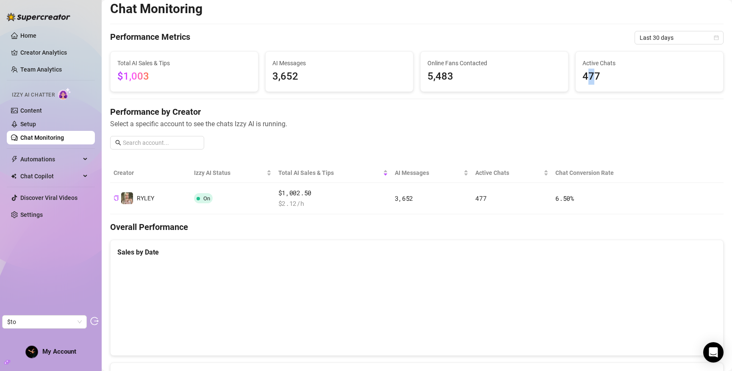
scroll to position [0, 0]
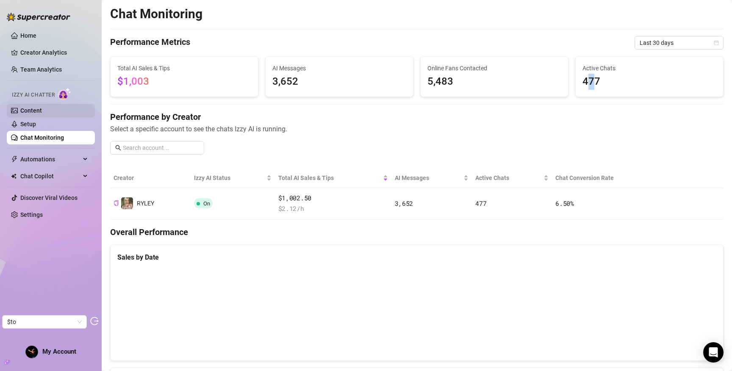
click at [42, 107] on link "Content" at bounding box center [31, 110] width 22 height 7
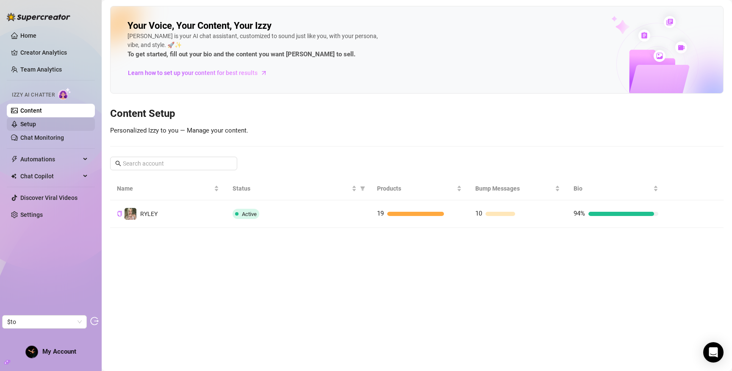
click at [36, 126] on link "Setup" at bounding box center [28, 124] width 16 height 7
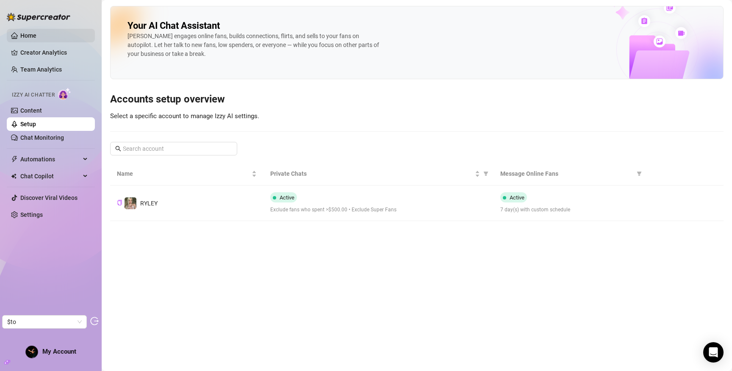
click at [29, 38] on link "Home" at bounding box center [28, 35] width 16 height 7
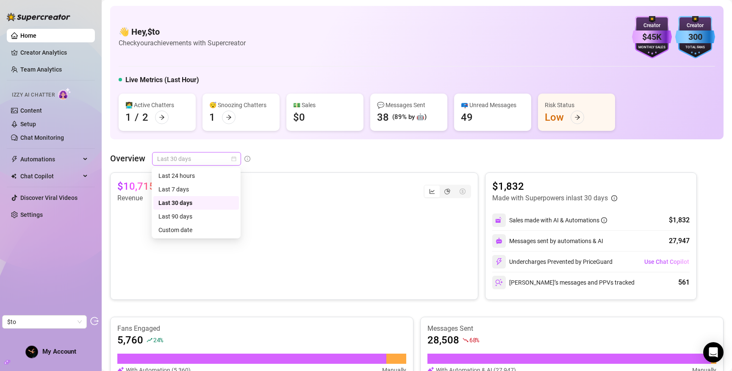
click at [208, 159] on span "Last 30 days" at bounding box center [196, 158] width 79 height 13
drag, startPoint x: 296, startPoint y: 214, endPoint x: 287, endPoint y: 215, distance: 8.5
click at [295, 214] on canvas at bounding box center [292, 245] width 350 height 85
click at [177, 159] on span "Last 30 days" at bounding box center [196, 158] width 79 height 13
click at [201, 216] on div "Last 90 days" at bounding box center [195, 216] width 75 height 9
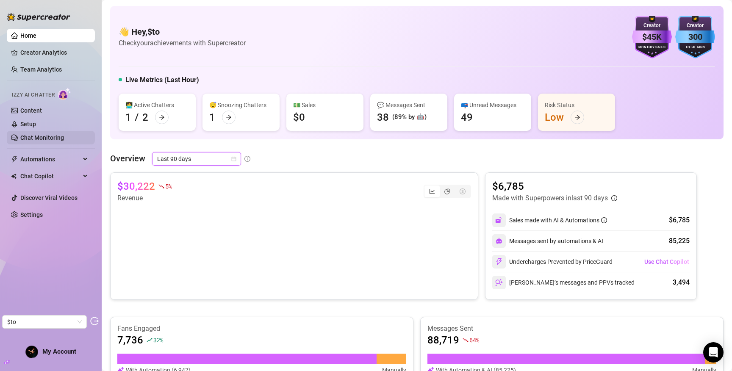
click at [54, 141] on link "Chat Monitoring" at bounding box center [42, 137] width 44 height 7
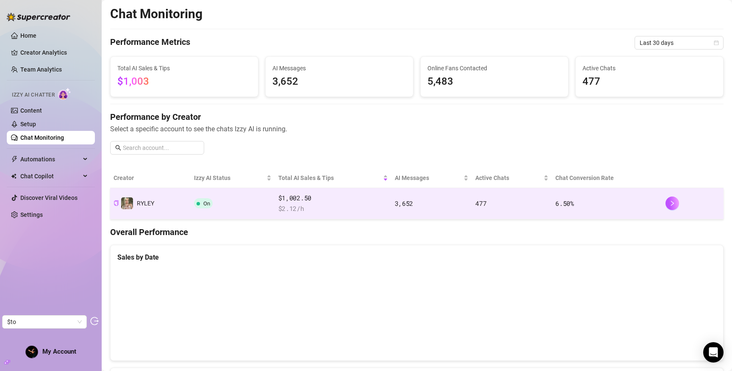
click at [233, 200] on td "On" at bounding box center [233, 203] width 84 height 31
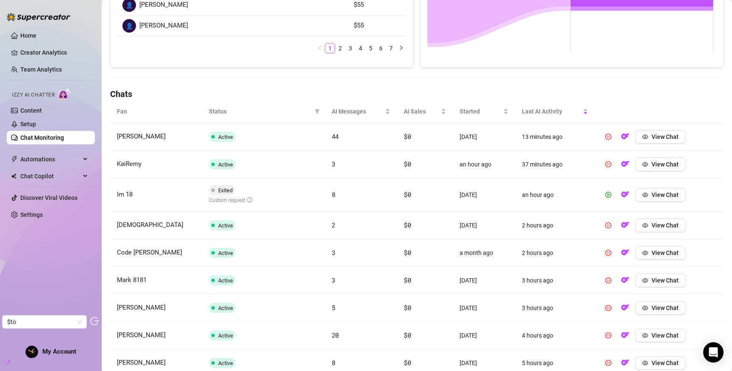
scroll to position [252, 0]
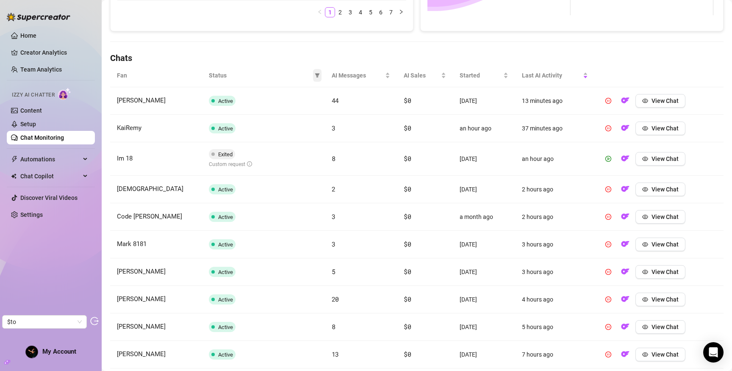
click at [315, 75] on icon "filter" at bounding box center [317, 75] width 5 height 4
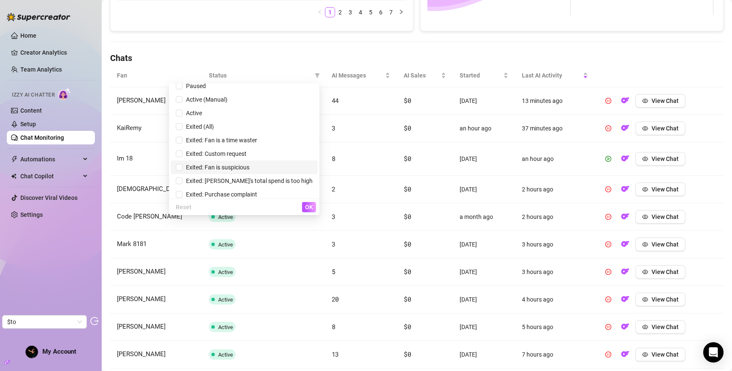
scroll to position [24, 0]
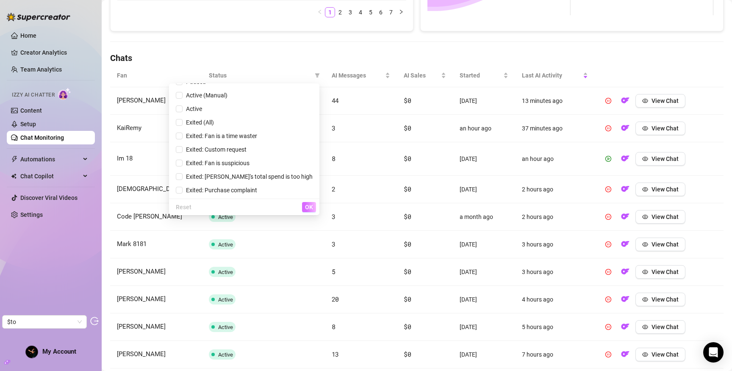
click at [307, 207] on span "OK" at bounding box center [309, 207] width 8 height 7
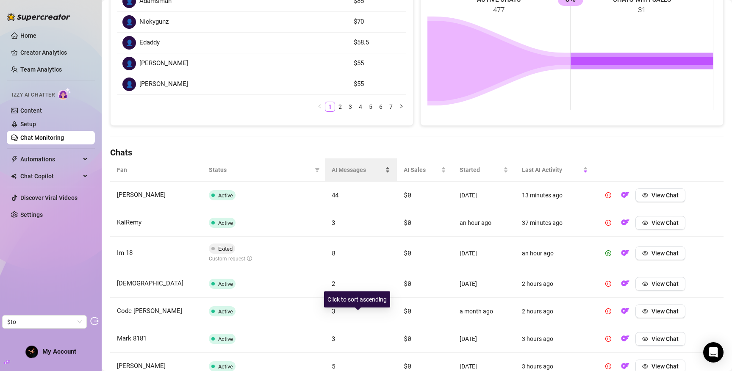
scroll to position [0, 0]
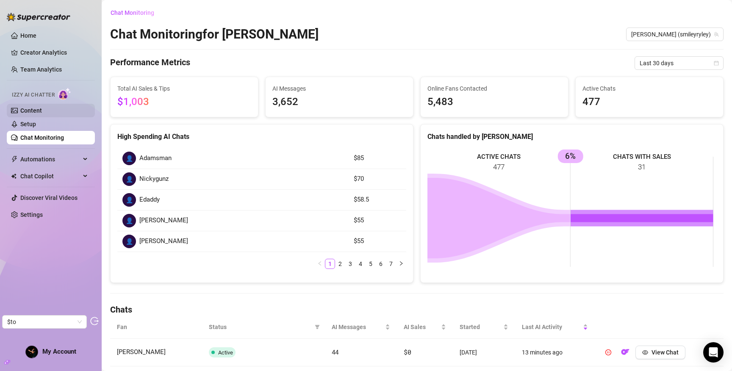
click at [33, 112] on link "Content" at bounding box center [31, 110] width 22 height 7
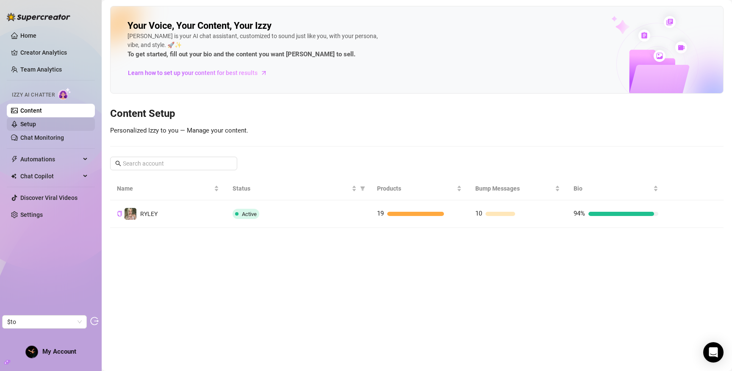
click at [36, 127] on link "Setup" at bounding box center [28, 124] width 16 height 7
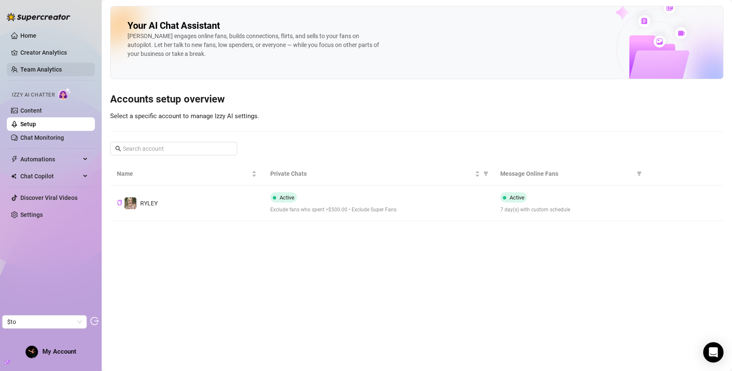
click at [47, 67] on link "Team Analytics" at bounding box center [40, 69] width 41 height 7
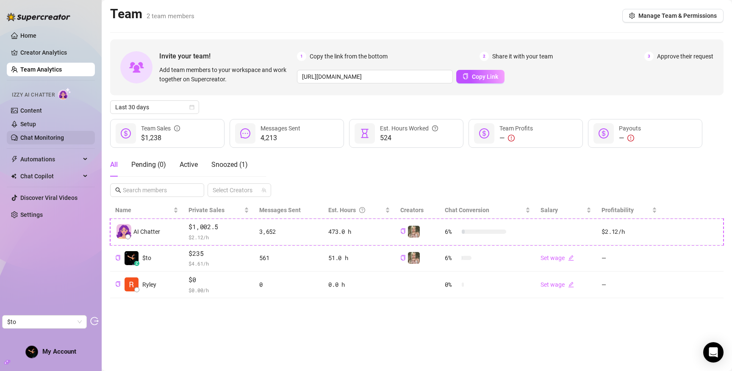
click at [41, 135] on link "Chat Monitoring" at bounding box center [42, 137] width 44 height 7
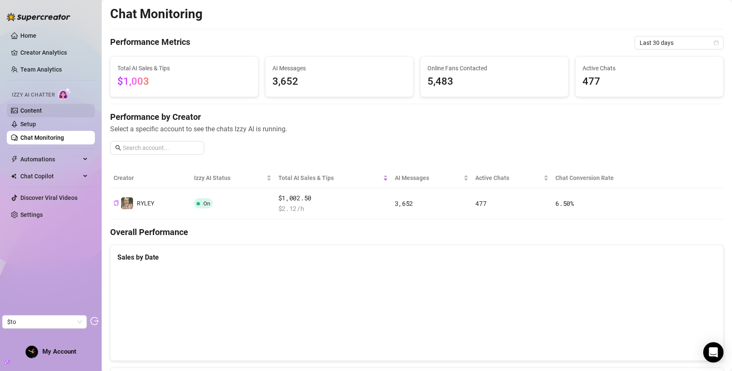
click at [42, 111] on link "Content" at bounding box center [31, 110] width 22 height 7
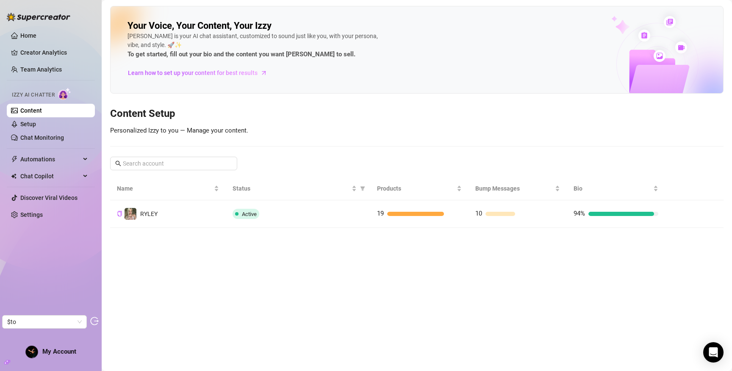
click at [36, 111] on link "Content" at bounding box center [31, 110] width 22 height 7
click at [30, 108] on link "Content" at bounding box center [31, 110] width 22 height 7
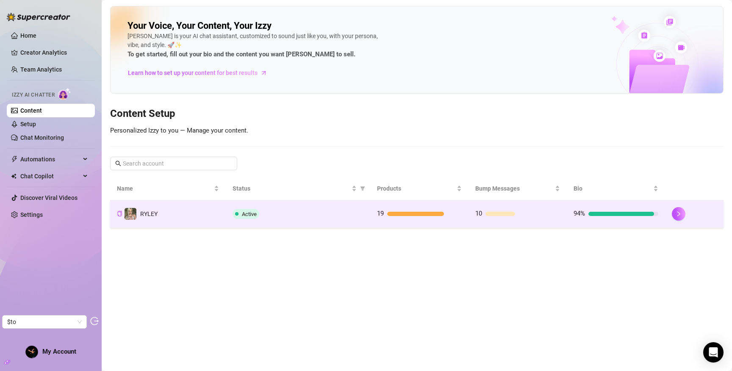
click at [283, 206] on td "Active" at bounding box center [298, 214] width 144 height 28
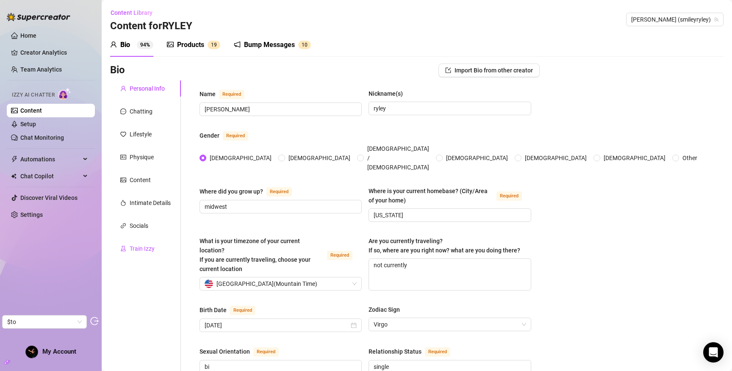
click at [134, 246] on div "Train Izzy" at bounding box center [142, 248] width 25 height 9
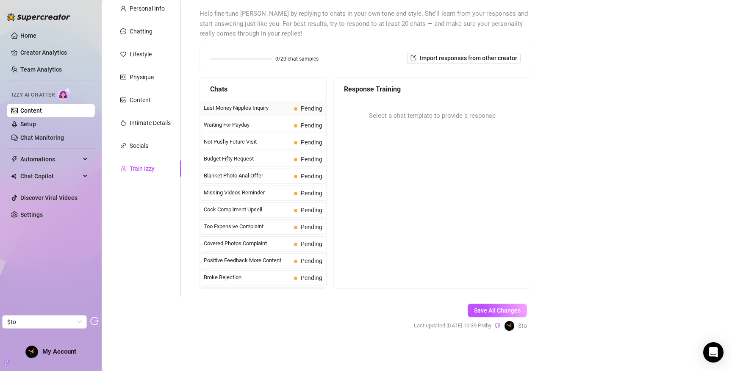
scroll to position [78, 0]
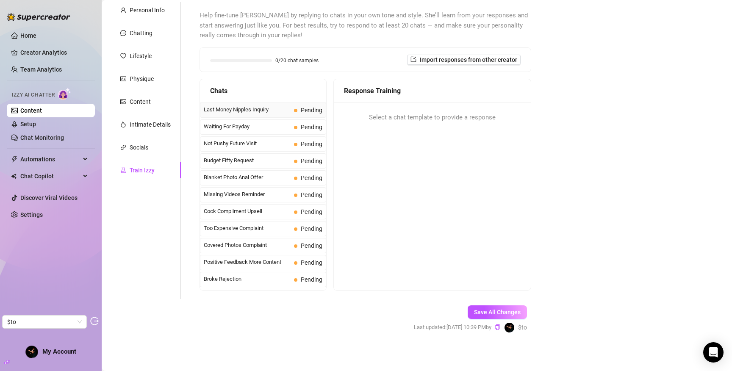
click at [258, 107] on span "Last Money Nipples Inquiry" at bounding box center [247, 109] width 87 height 8
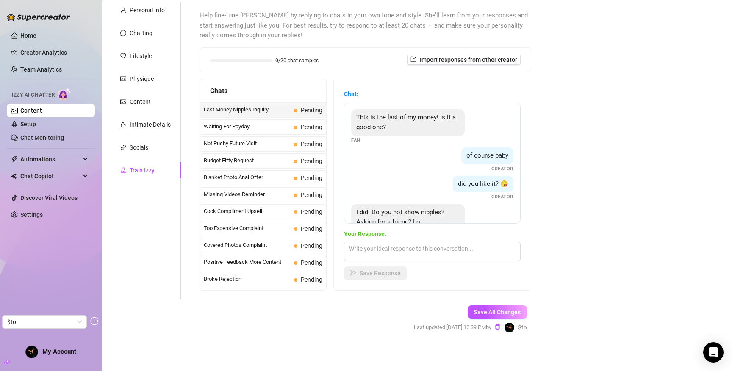
scroll to position [26, 0]
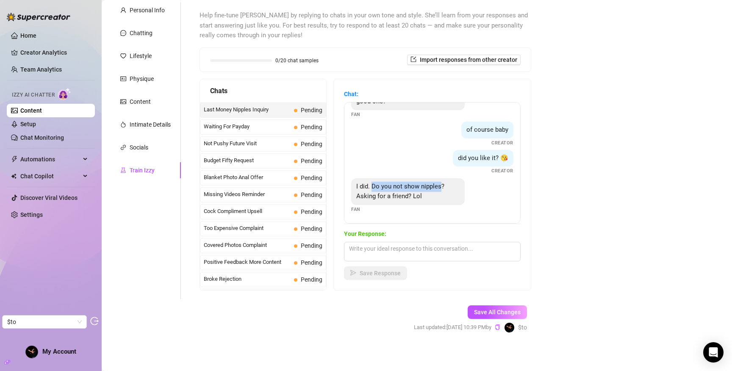
drag, startPoint x: 373, startPoint y: 185, endPoint x: 441, endPoint y: 182, distance: 68.2
click at [441, 182] on div "I did. Do you not show nipples? Asking for a friend? Lol" at bounding box center [407, 191] width 113 height 27
click at [261, 130] on span "Waiting For Payday" at bounding box center [247, 126] width 87 height 8
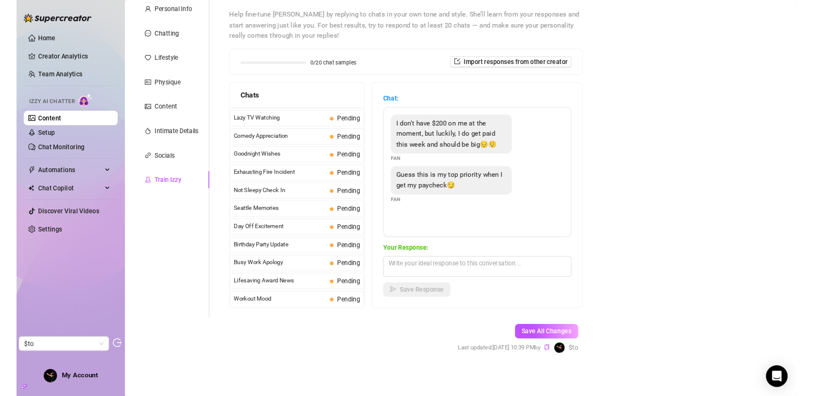
scroll to position [0, 0]
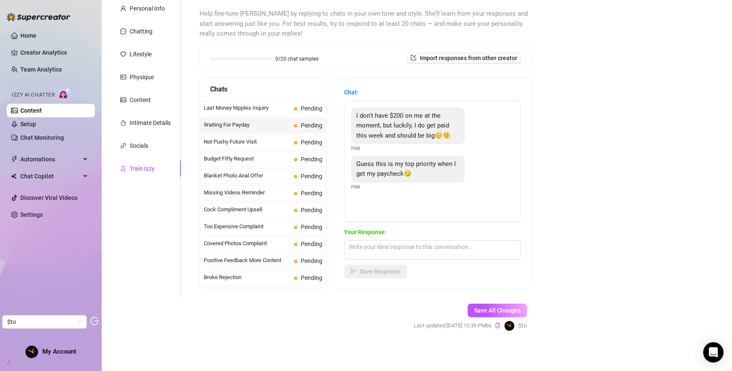
click at [409, 332] on div "Save All Changes Last updated: Jun 17, 2025 10:39 PM by $to" at bounding box center [470, 317] width 138 height 40
click at [406, 338] on form "Personal Info Chatting Lifestyle Physique Content Intimate Details Socials Trai…" at bounding box center [324, 173] width 429 height 346
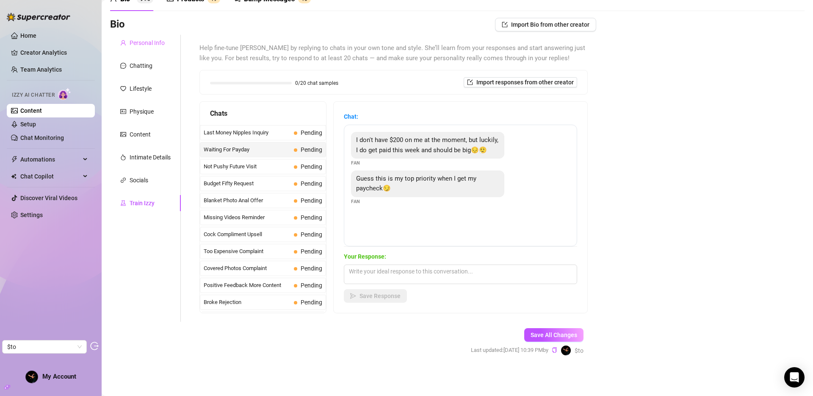
scroll to position [46, 0]
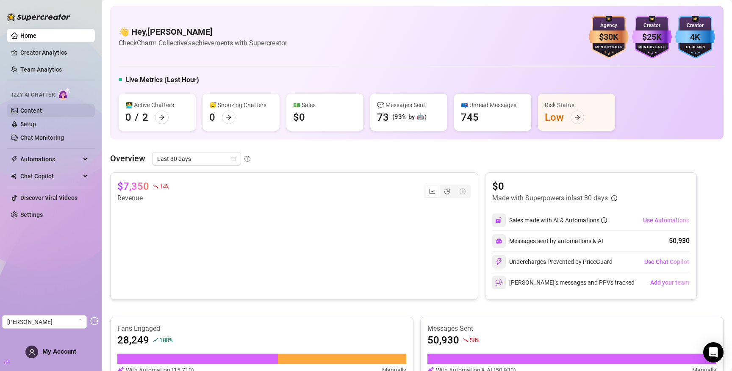
click at [36, 108] on link "Content" at bounding box center [31, 110] width 22 height 7
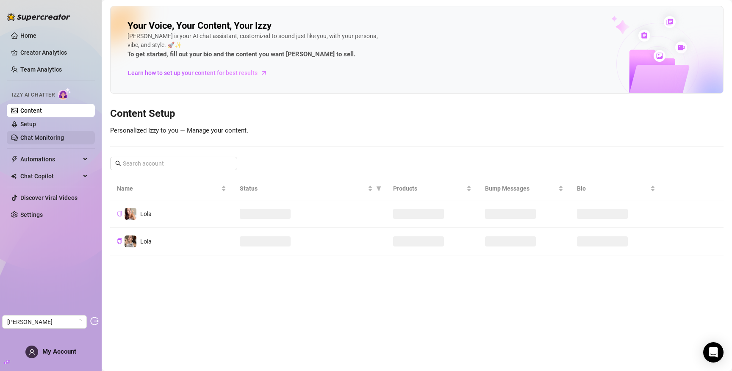
click at [39, 137] on link "Chat Monitoring" at bounding box center [42, 137] width 44 height 7
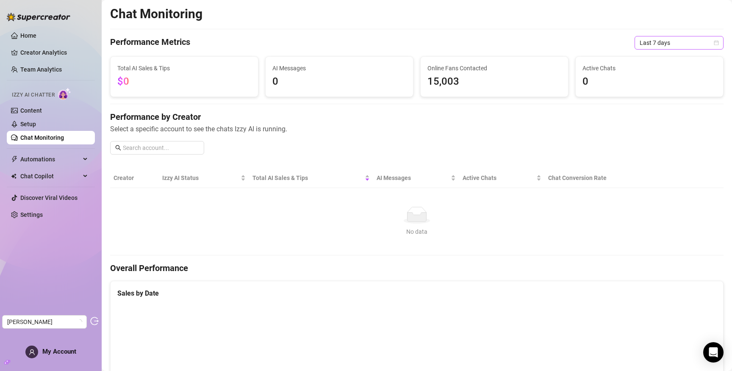
drag, startPoint x: 675, startPoint y: 39, endPoint x: 671, endPoint y: 49, distance: 10.6
click at [675, 39] on span "Last 7 days" at bounding box center [678, 42] width 79 height 13
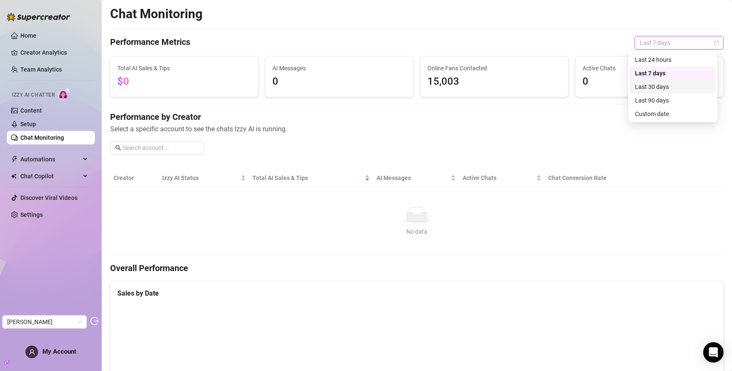
click at [652, 88] on div "Last 30 days" at bounding box center [672, 86] width 75 height 9
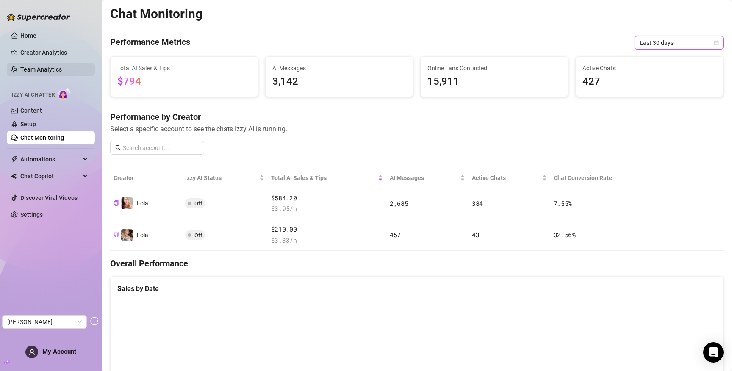
click at [36, 68] on link "Team Analytics" at bounding box center [40, 69] width 41 height 7
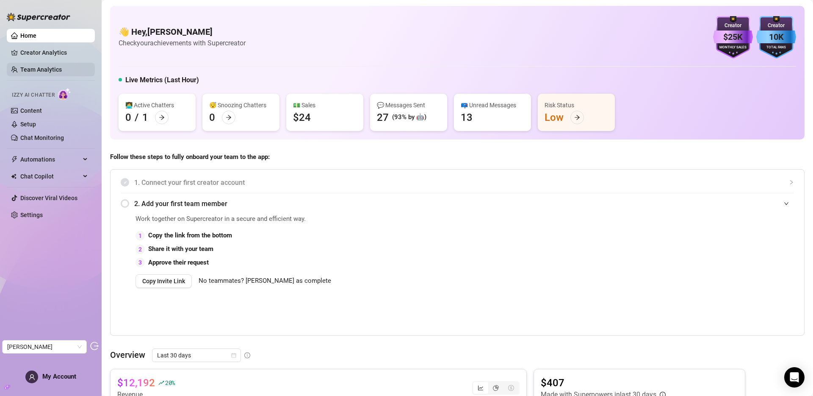
click at [41, 73] on link "Team Analytics" at bounding box center [40, 69] width 41 height 7
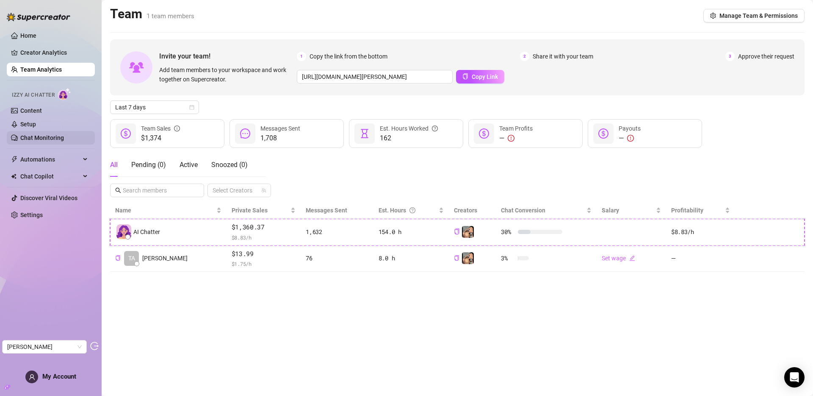
click at [40, 135] on link "Chat Monitoring" at bounding box center [42, 137] width 44 height 7
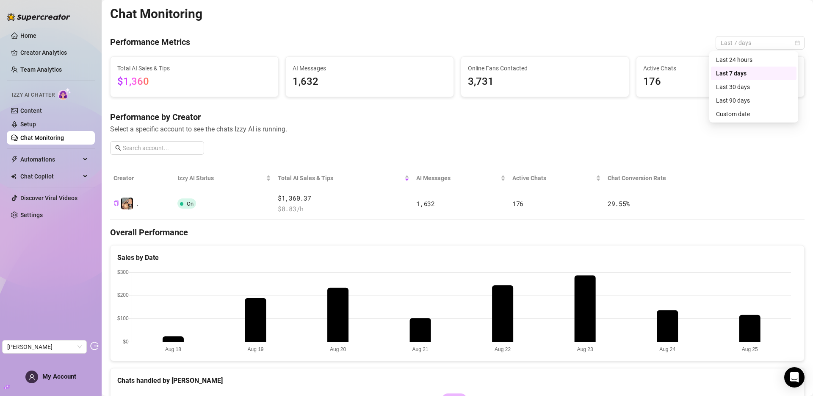
drag, startPoint x: 749, startPoint y: 37, endPoint x: 744, endPoint y: 59, distance: 22.6
click at [749, 37] on span "Last 7 days" at bounding box center [760, 42] width 79 height 13
click at [741, 84] on div "Last 30 days" at bounding box center [753, 86] width 75 height 9
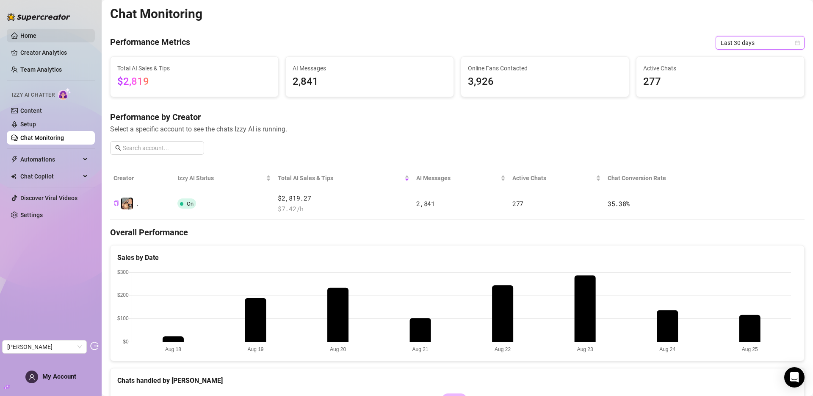
click at [36, 38] on link "Home" at bounding box center [28, 35] width 16 height 7
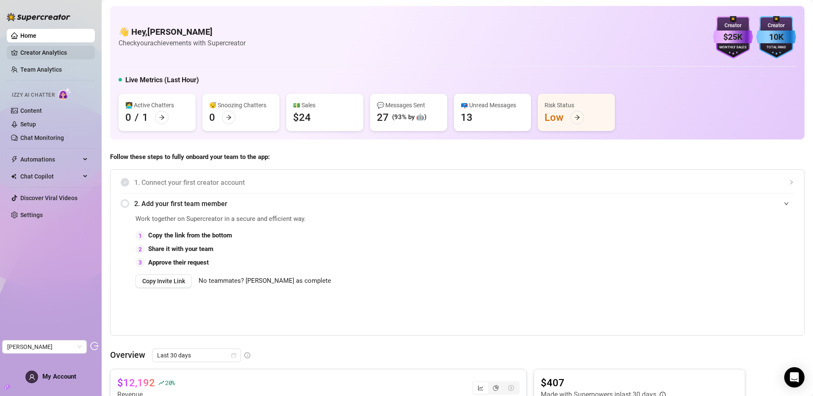
click at [52, 52] on link "Creator Analytics" at bounding box center [54, 53] width 68 height 14
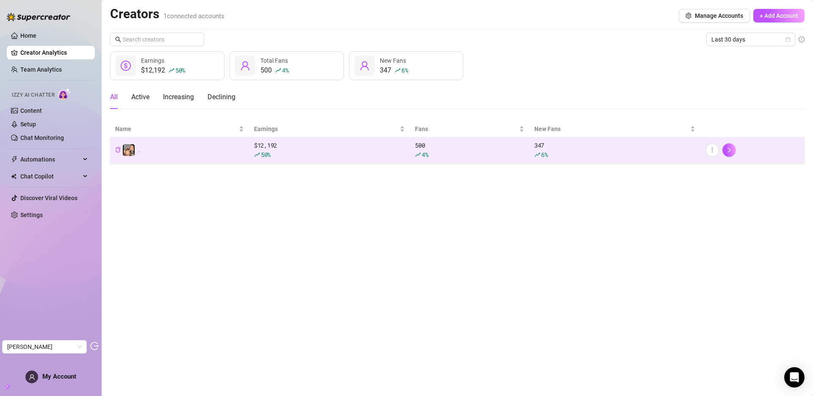
click at [209, 149] on td "." at bounding box center [179, 150] width 139 height 26
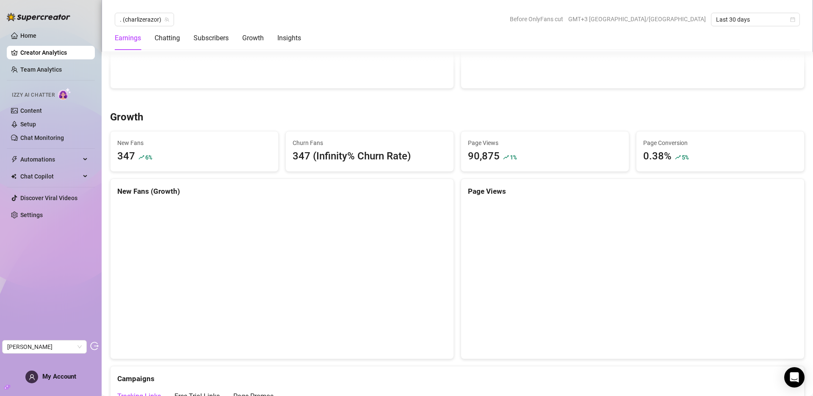
scroll to position [729, 0]
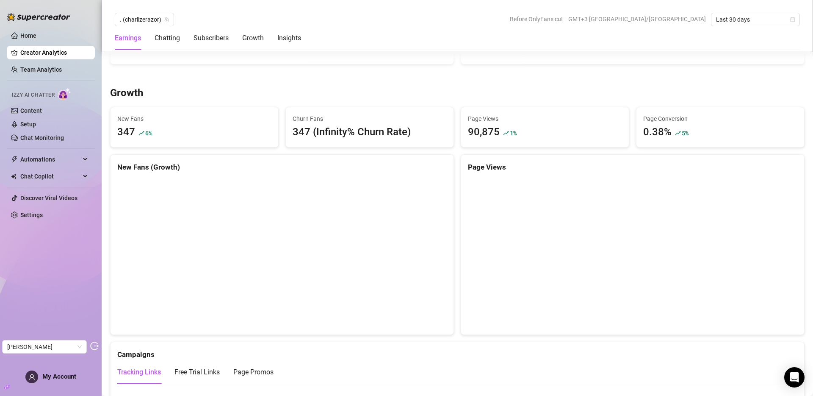
click at [474, 134] on div "90,875" at bounding box center [484, 132] width 32 height 16
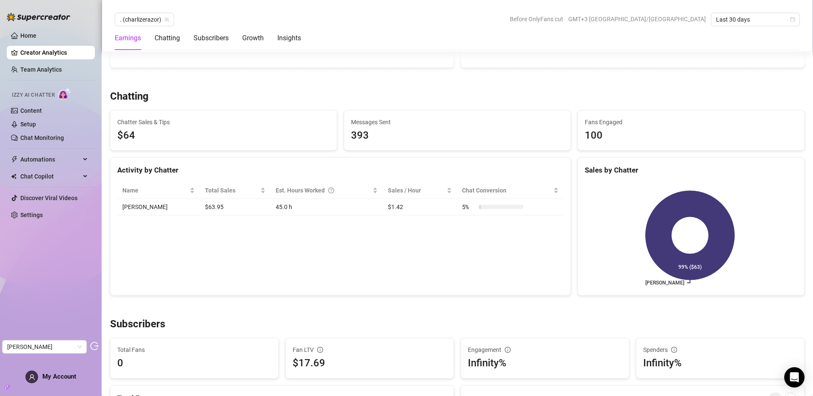
scroll to position [0, 0]
